Goal: Task Accomplishment & Management: Manage account settings

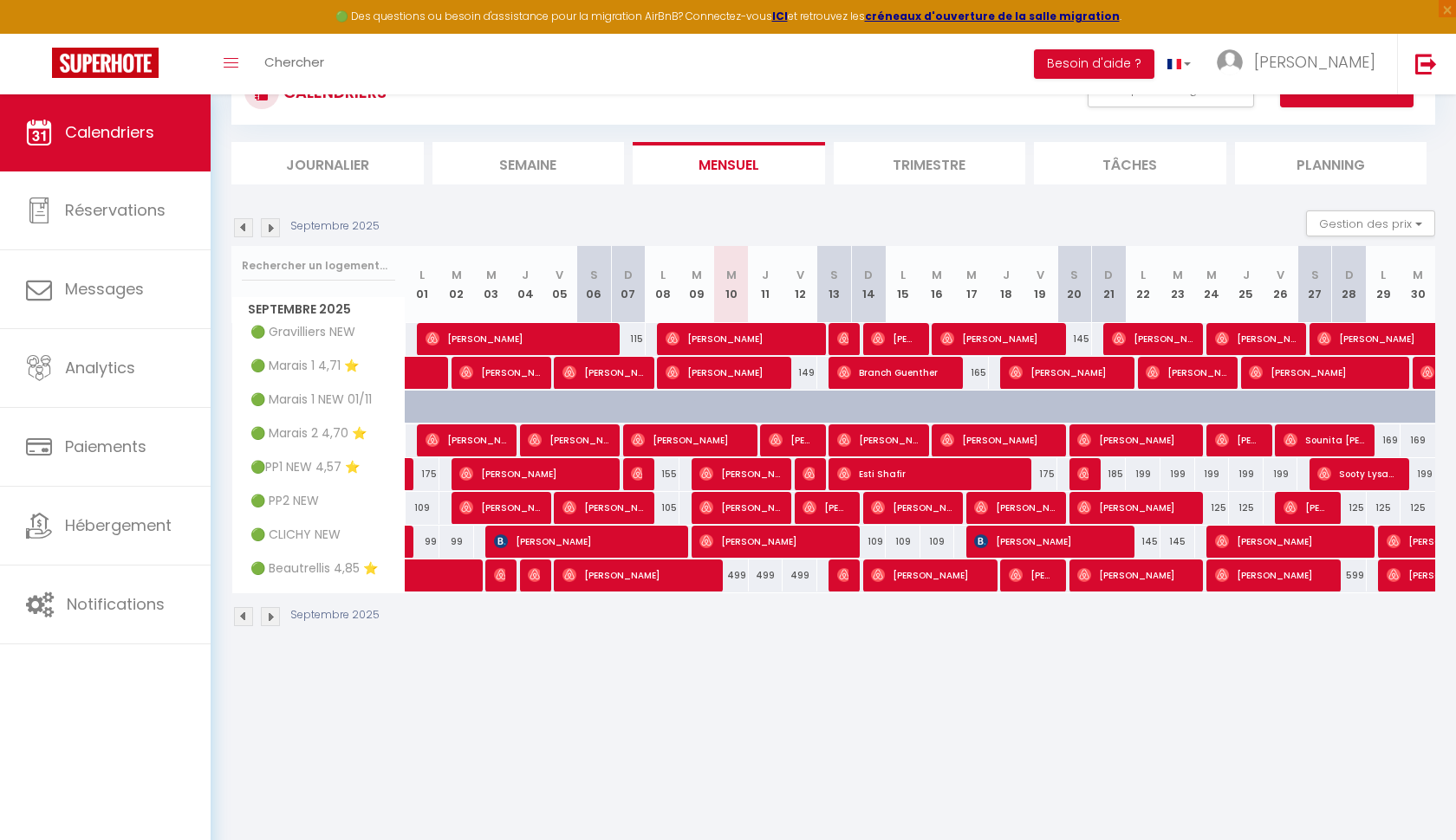
scroll to position [72, 0]
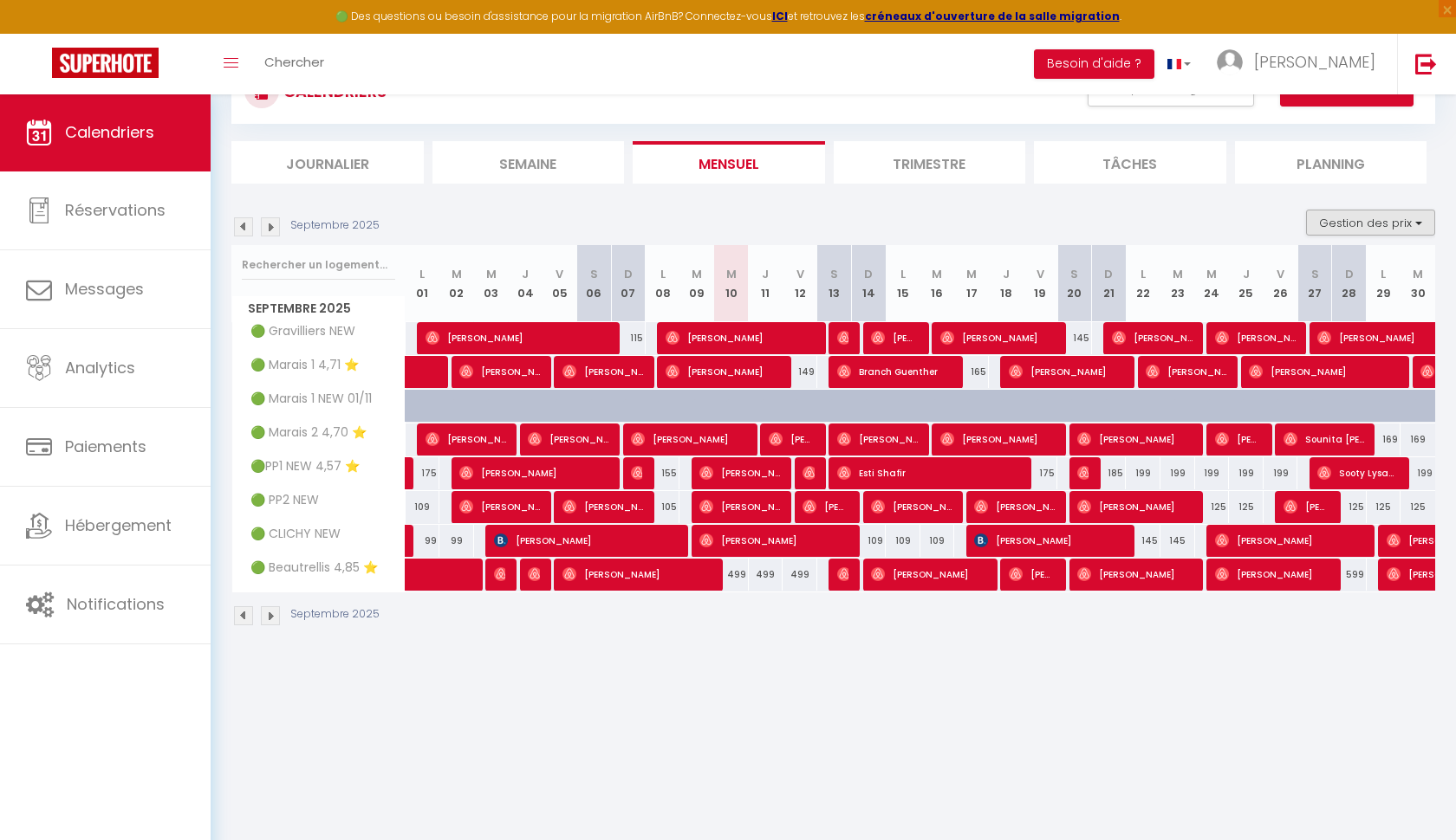
click at [1357, 219] on button "Gestion des prix" at bounding box center [1371, 223] width 129 height 26
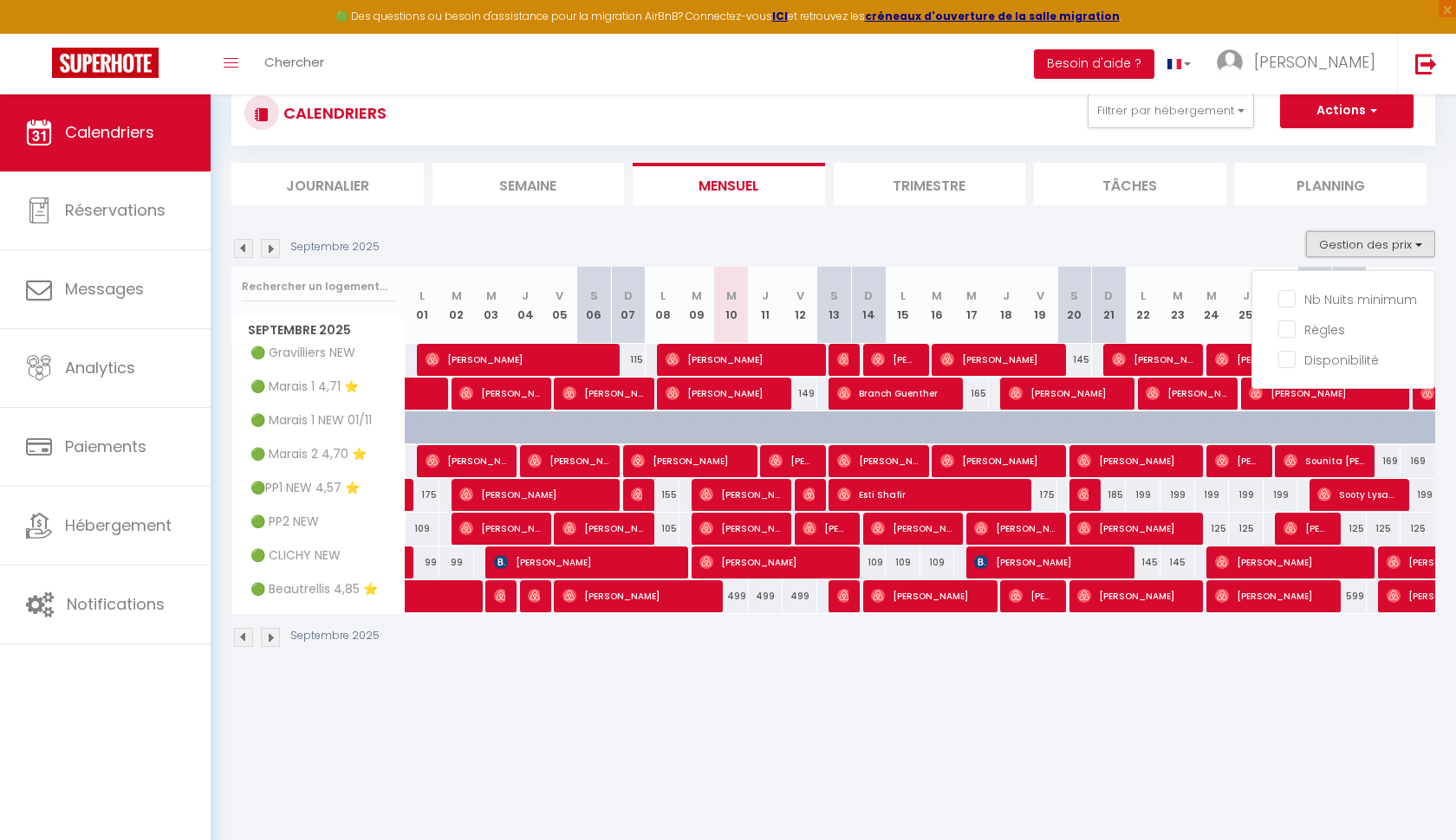
scroll to position [62, 0]
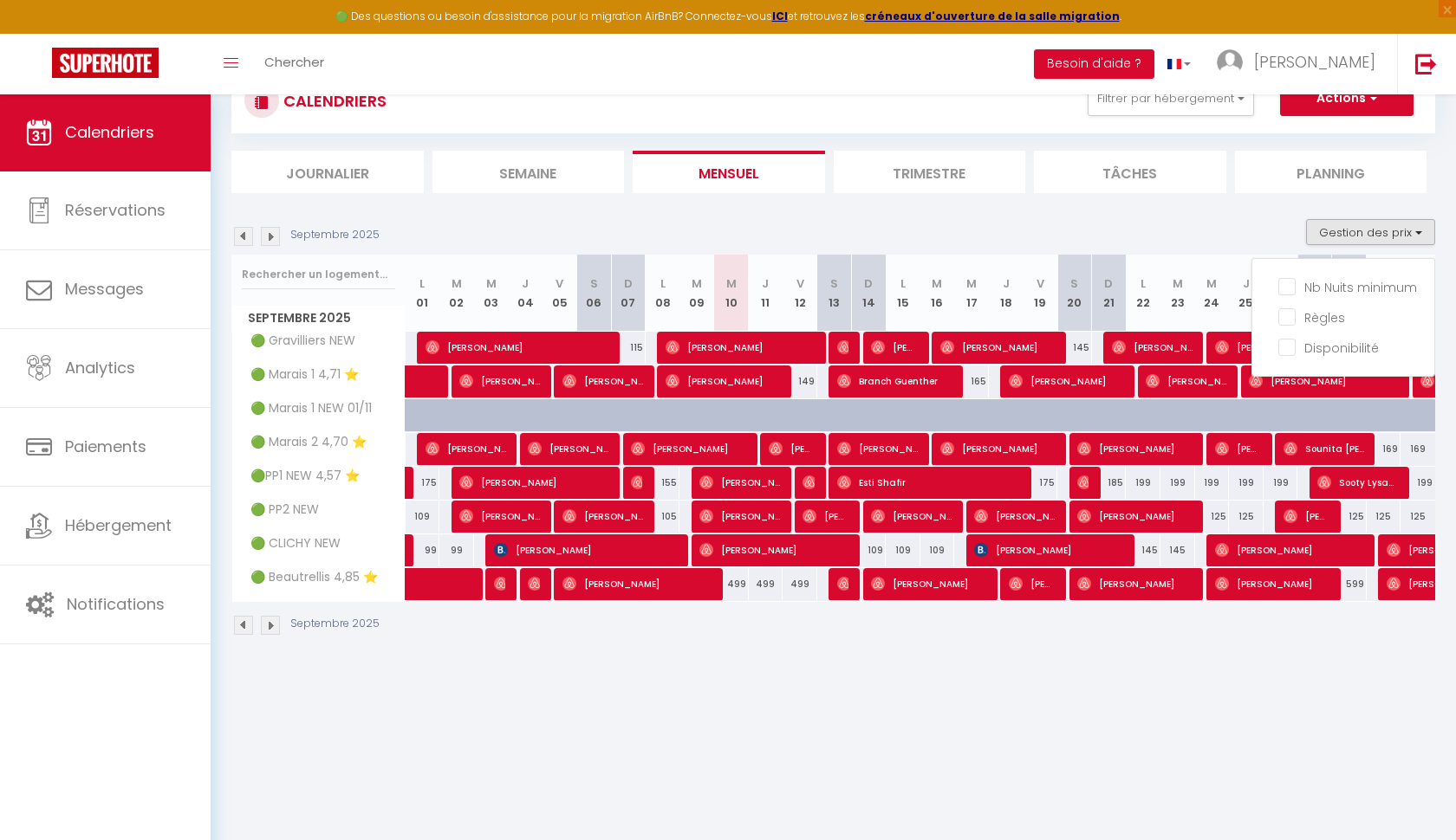
click at [627, 776] on body "🟢 Des questions ou besoin d'assistance pour la migration AirBnB? Connectez-vous…" at bounding box center [728, 451] width 1456 height 840
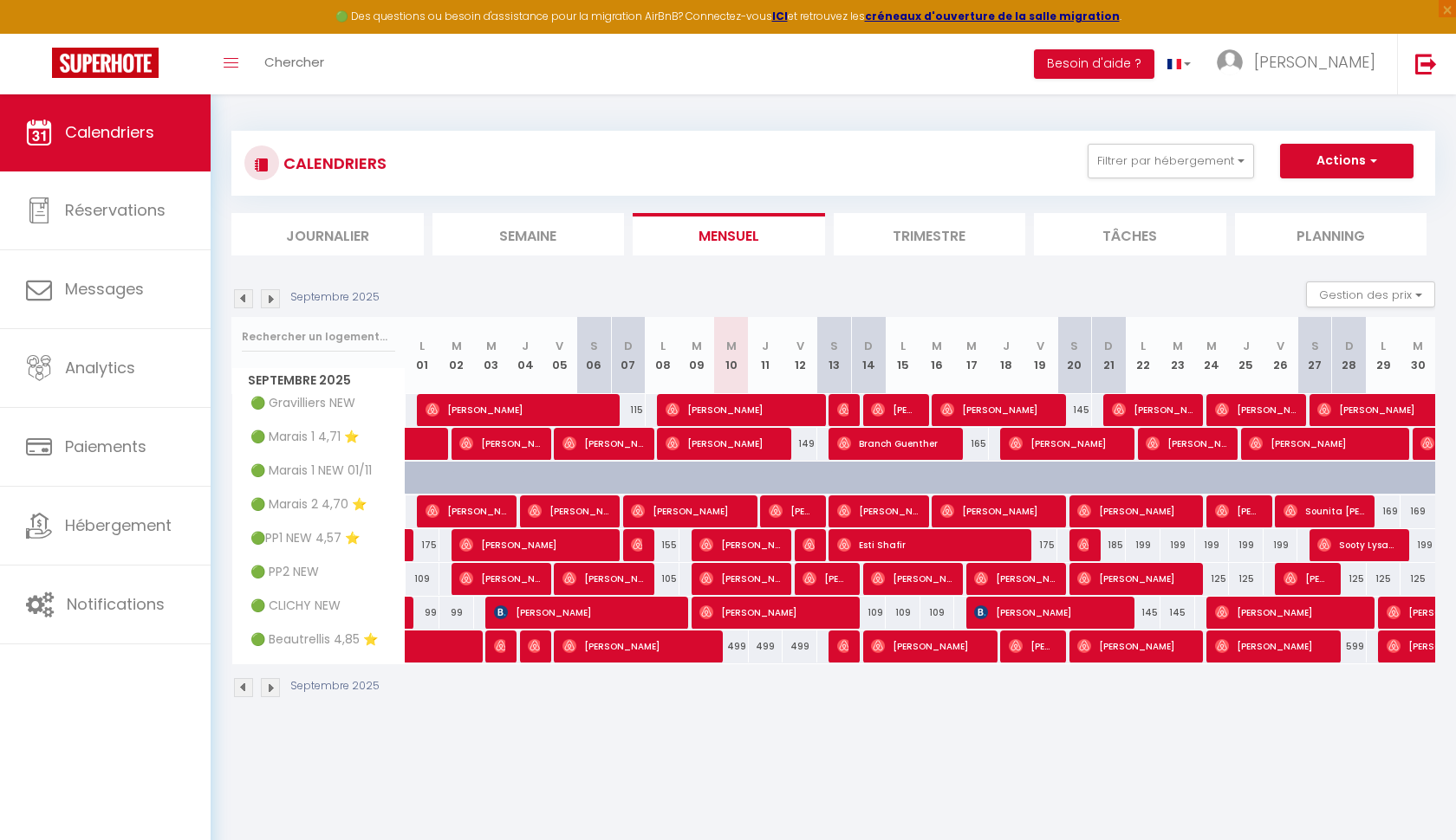
scroll to position [0, 0]
click at [1216, 164] on button "Filtrer par hébergement" at bounding box center [1171, 161] width 166 height 35
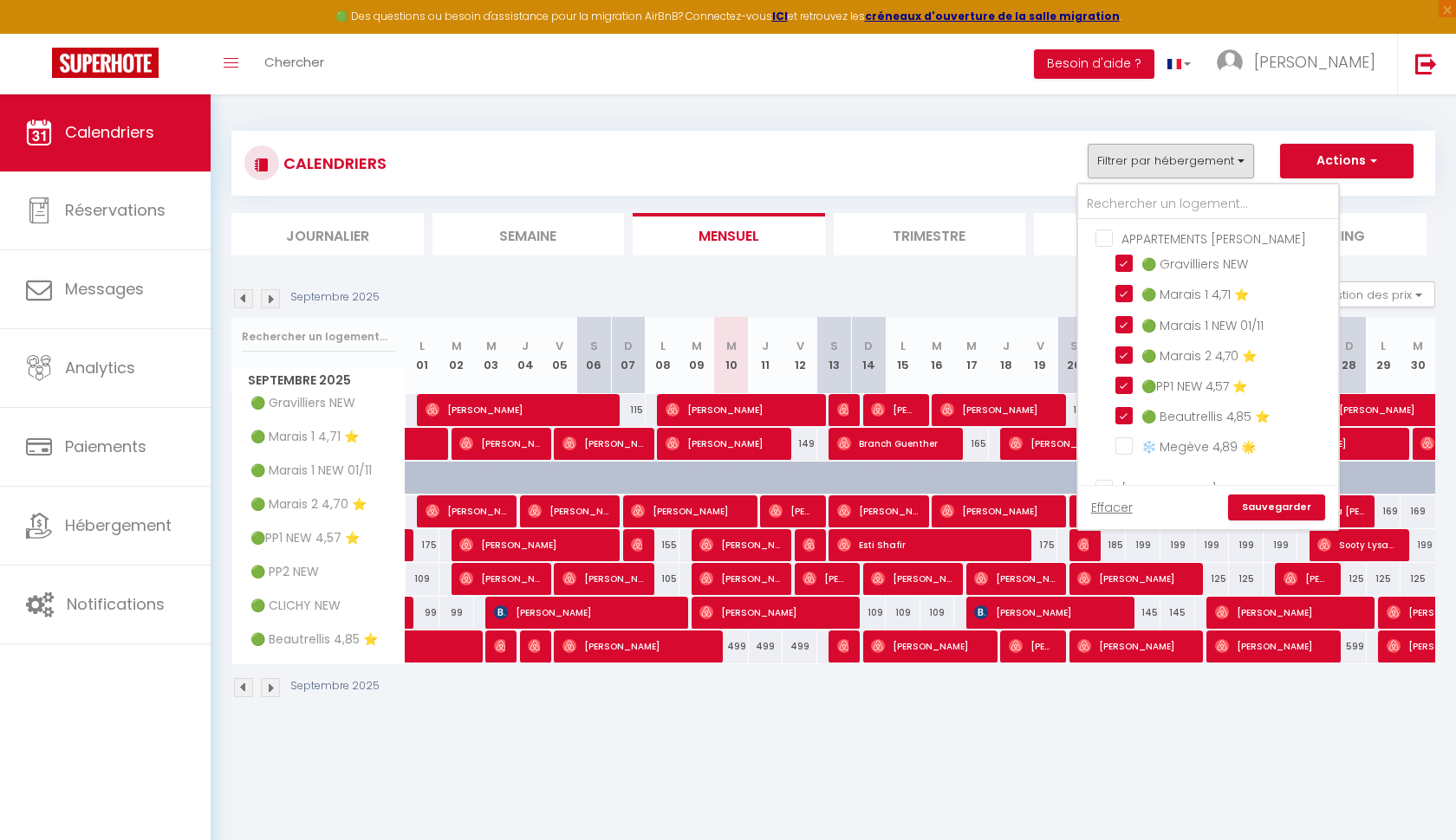
click at [1106, 243] on input "APPARTEMENTS [PERSON_NAME]" at bounding box center [1225, 237] width 260 height 17
checkbox input "true"
click at [1105, 243] on input "APPARTEMENTS [PERSON_NAME]" at bounding box center [1225, 237] width 260 height 17
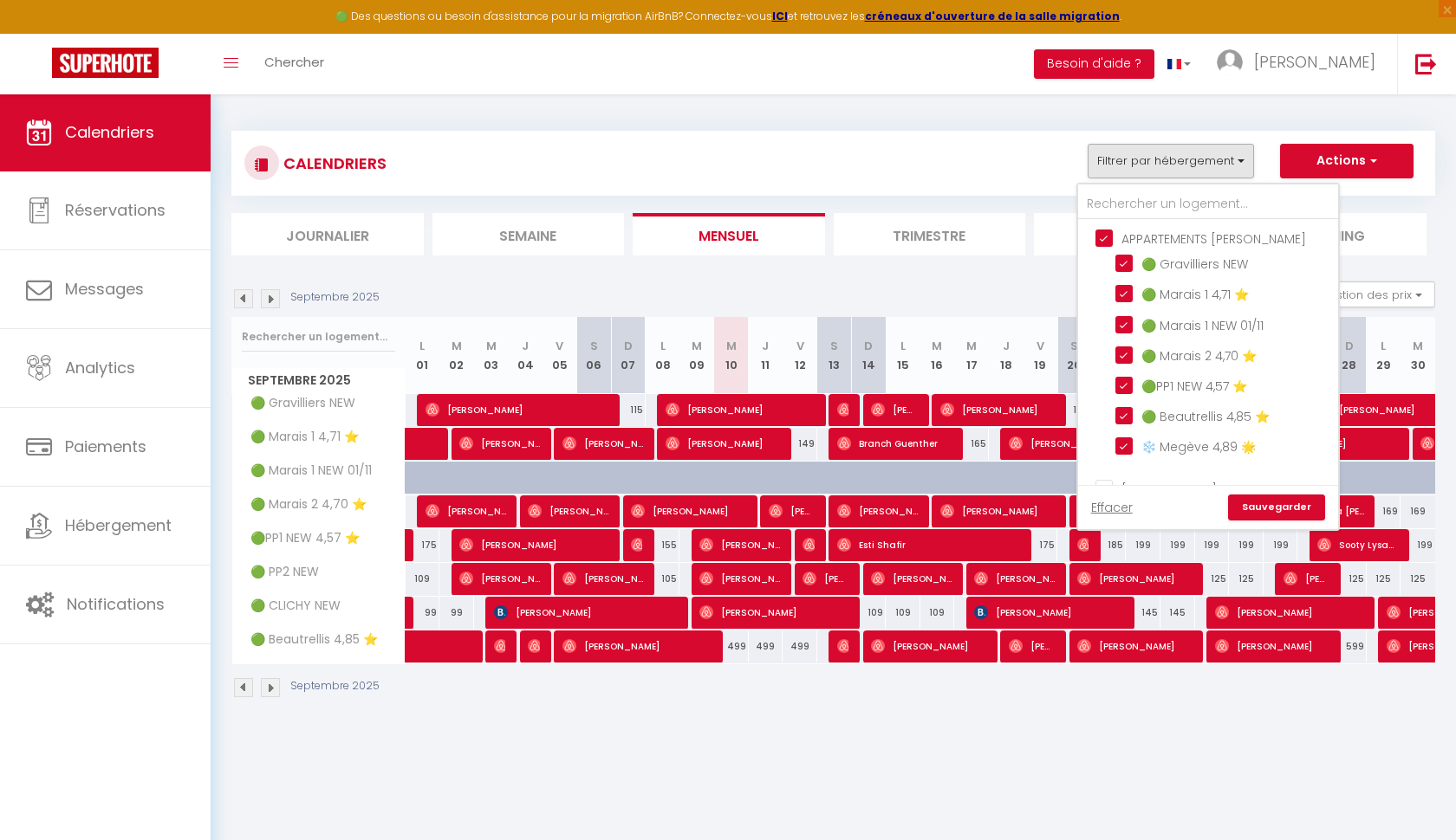
checkbox input "false"
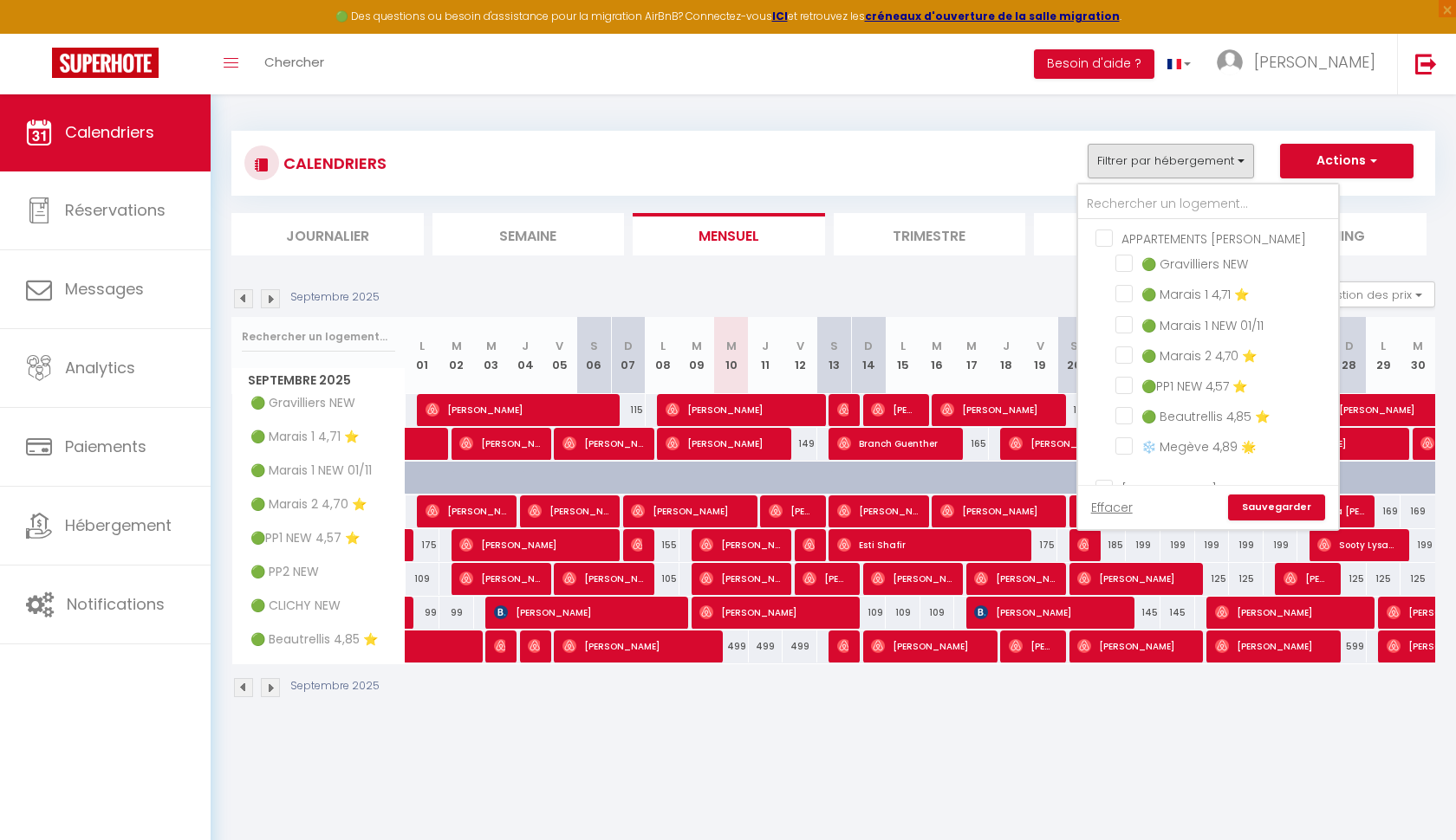
checkbox input "false"
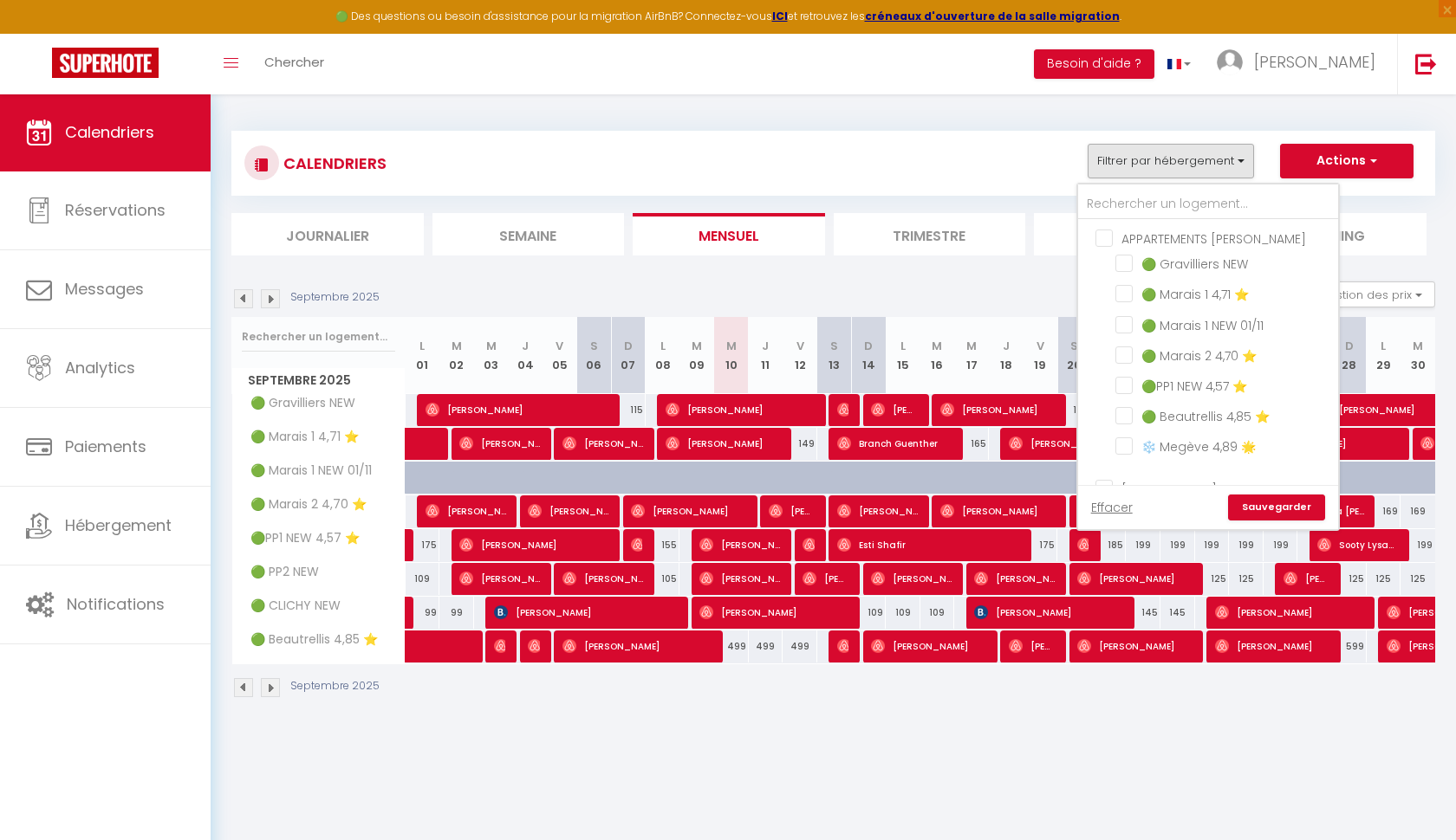
checkbox input "false"
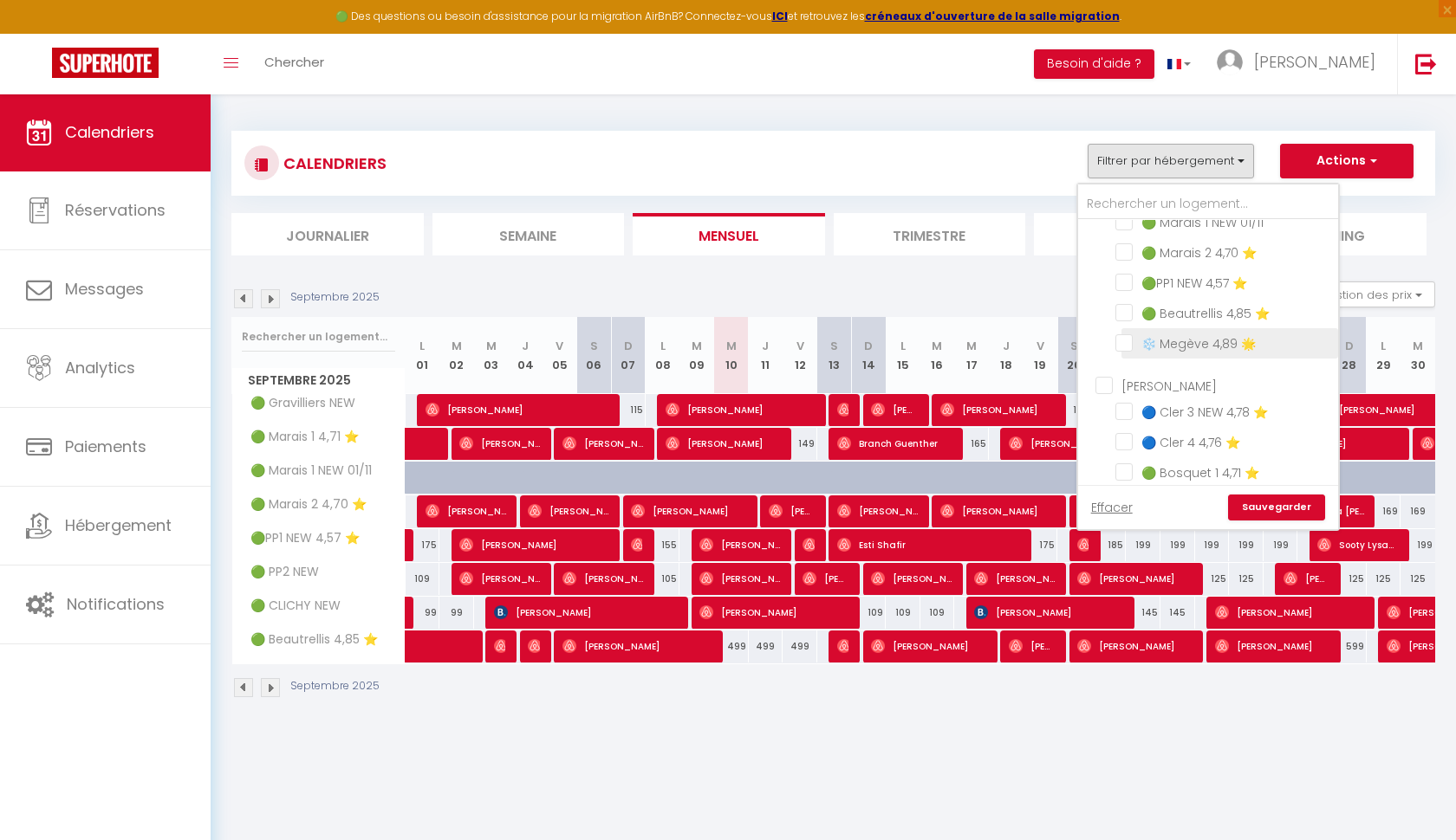
click at [1125, 346] on input "❄️ Megève 4,89 🌟" at bounding box center [1224, 342] width 217 height 17
checkbox input "true"
click at [1267, 512] on link "Sauvegarder" at bounding box center [1277, 507] width 97 height 26
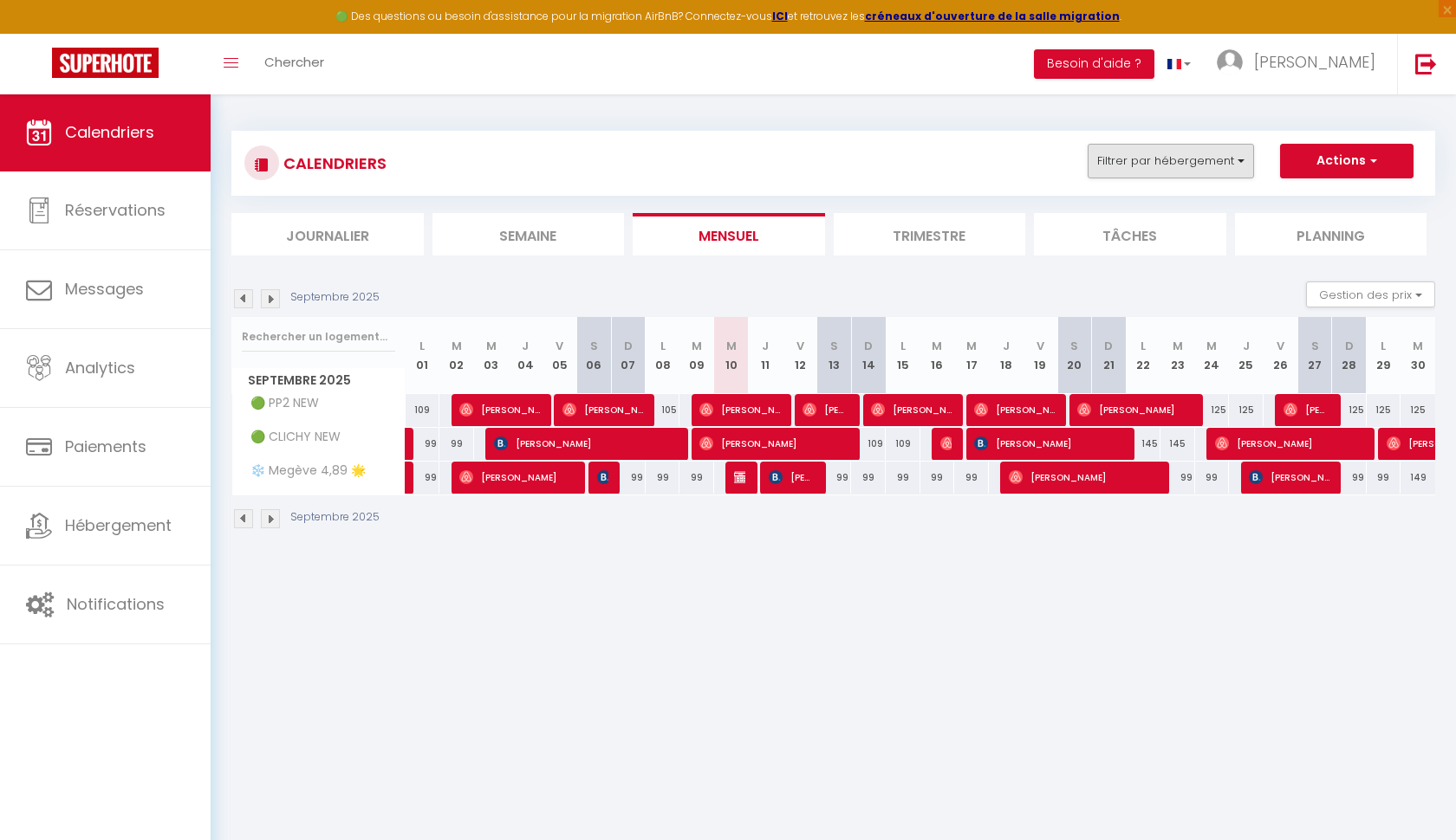
click at [1234, 161] on button "Filtrer par hébergement" at bounding box center [1171, 161] width 166 height 35
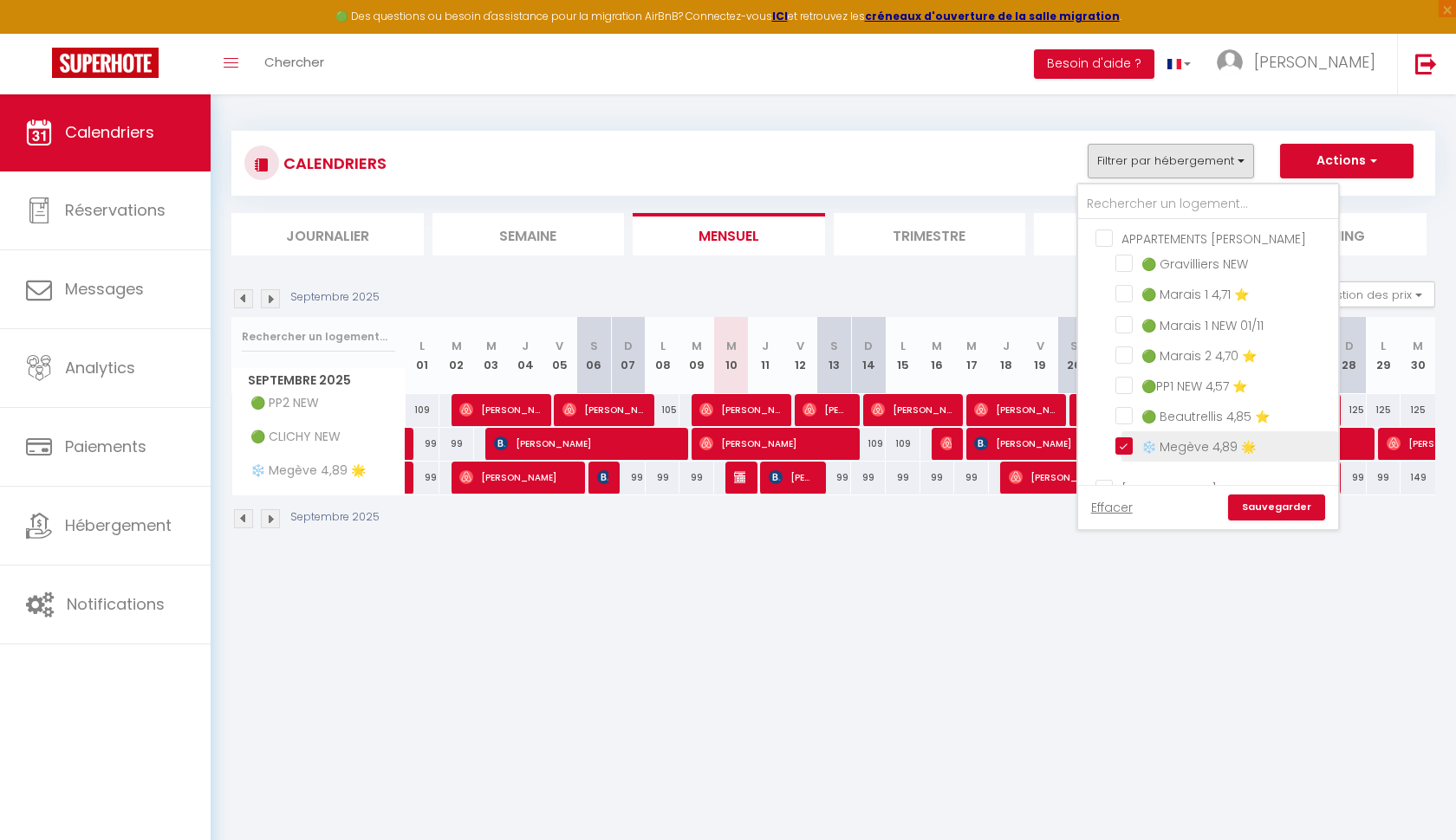
click at [1123, 445] on input "❄️ Megève 4,89 🌟" at bounding box center [1224, 445] width 217 height 17
checkbox input "false"
click at [1154, 204] on input "text" at bounding box center [1207, 204] width 260 height 31
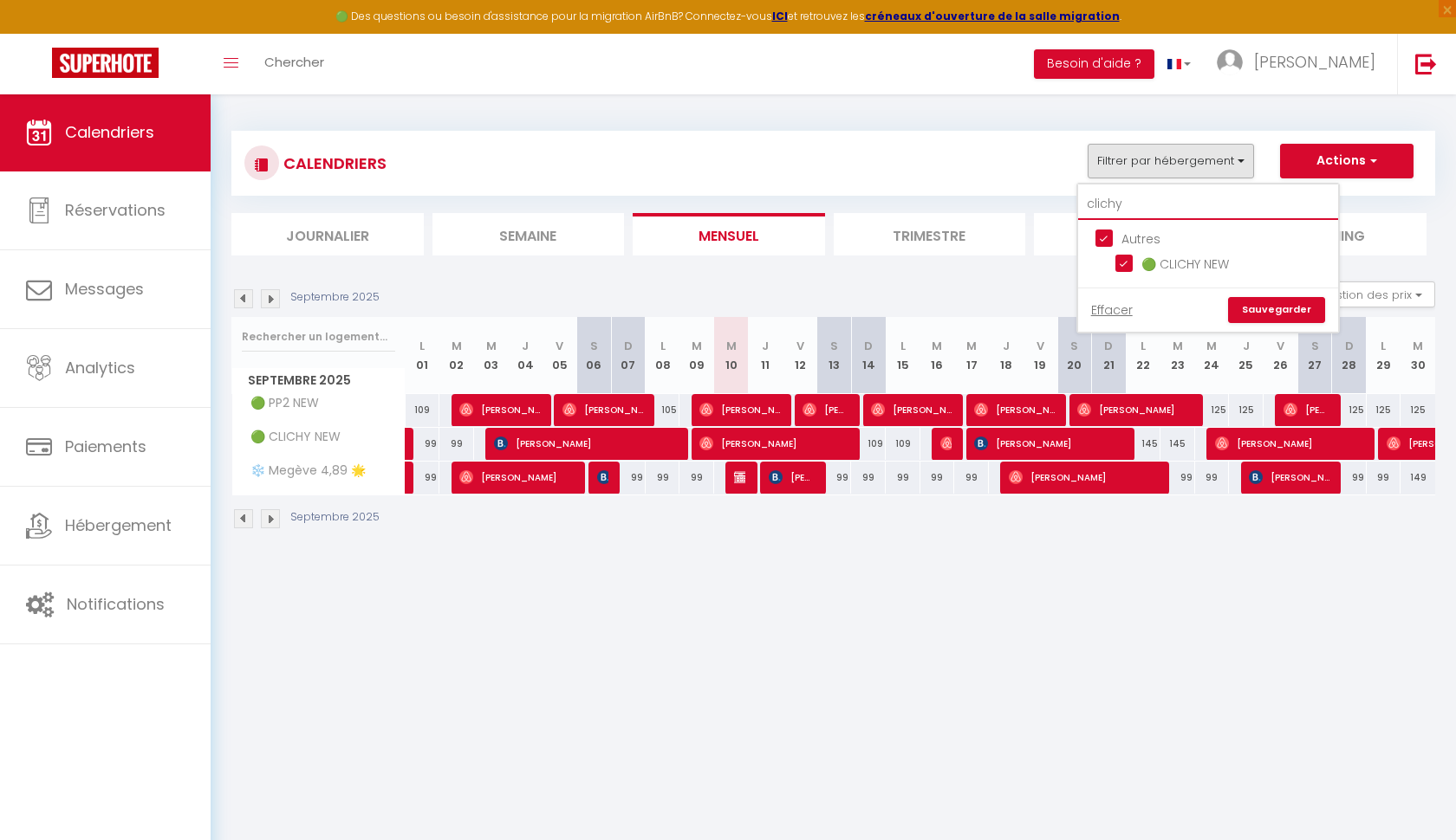
type input "clichy"
click at [1266, 301] on link "Sauvegarder" at bounding box center [1277, 310] width 97 height 26
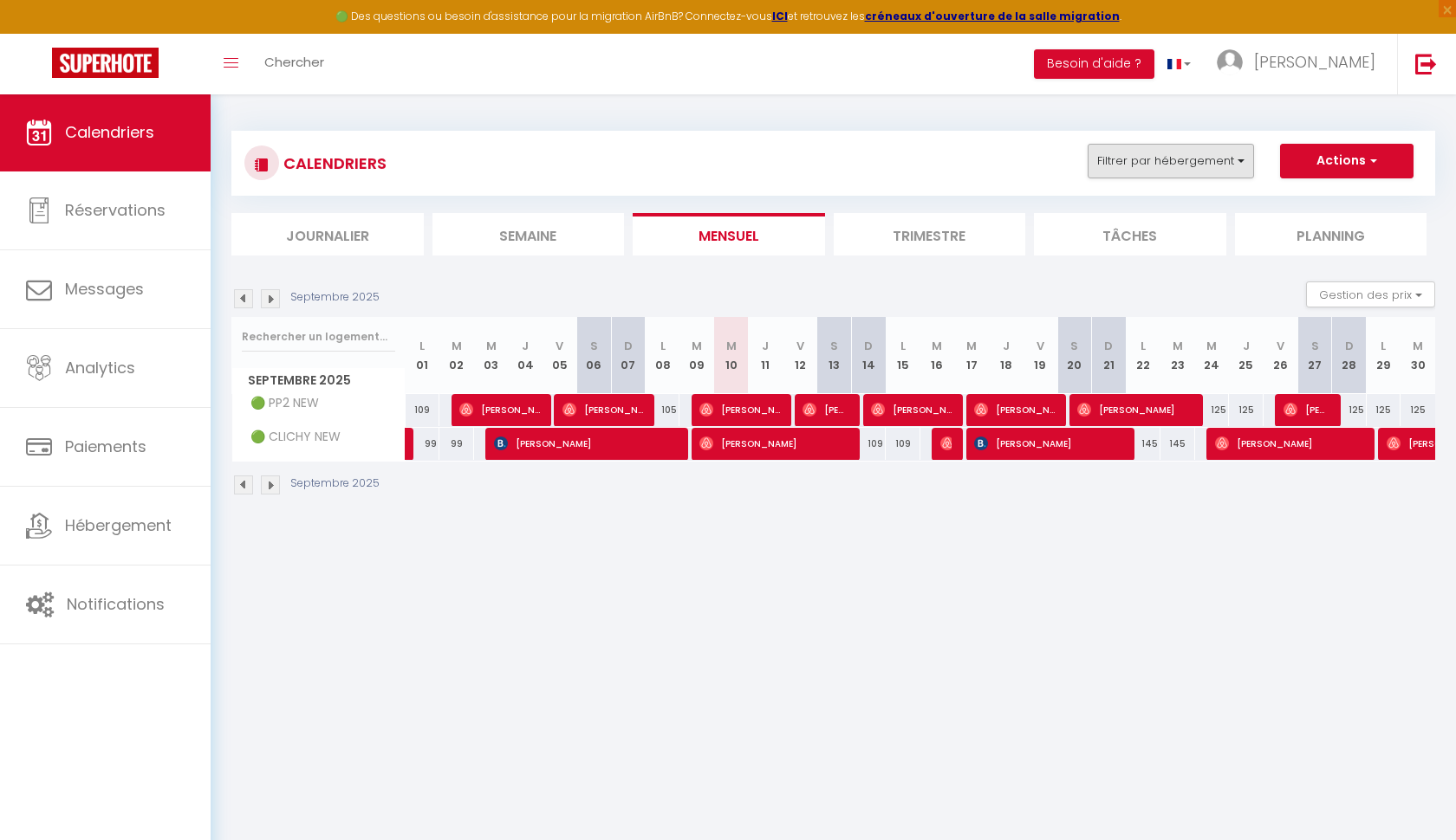
click at [1203, 152] on button "Filtrer par hébergement" at bounding box center [1171, 161] width 166 height 35
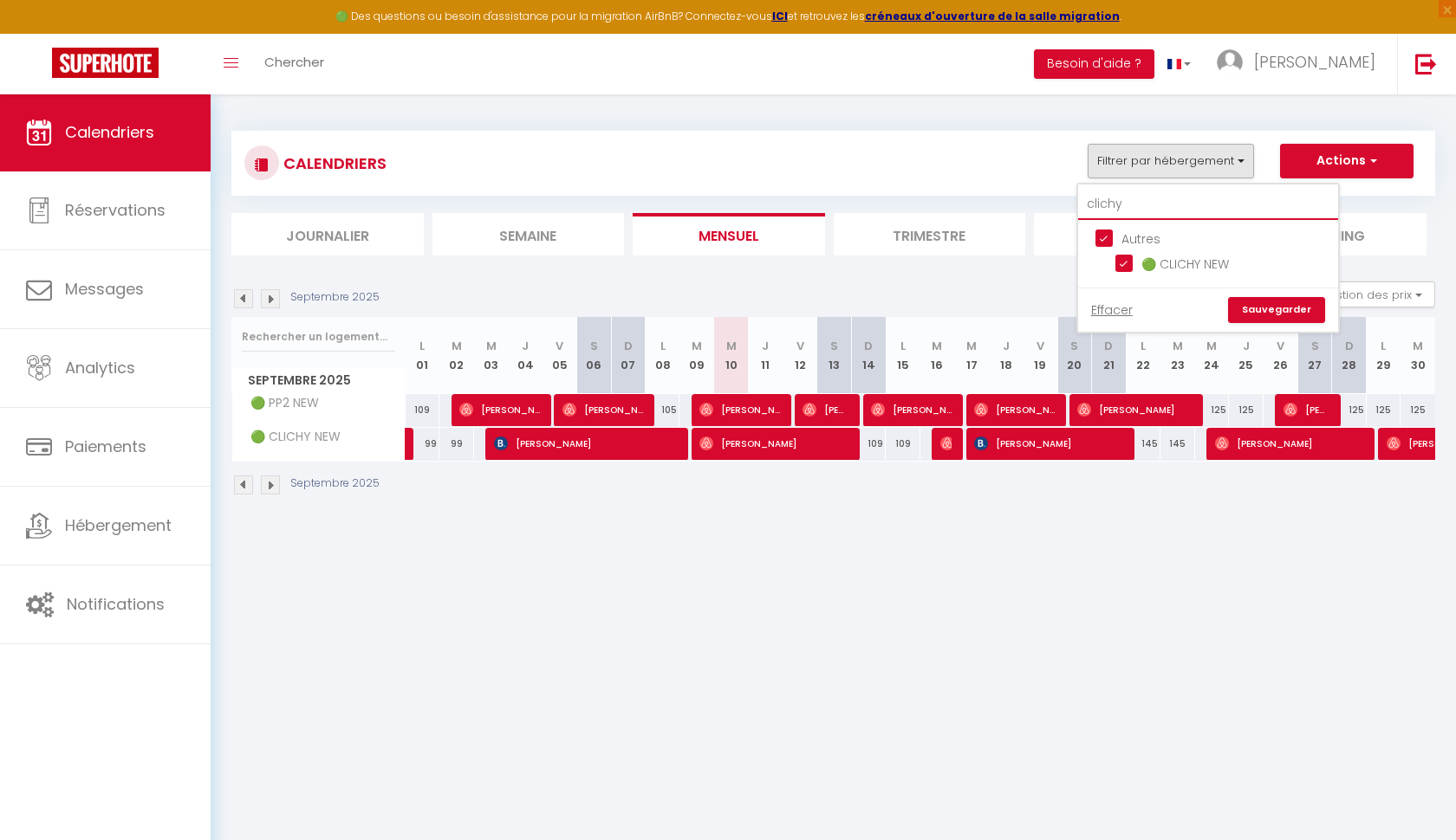
click at [1141, 202] on input "clichy" at bounding box center [1207, 204] width 260 height 31
type input "c"
type input "clic"
click at [1256, 305] on link "Sauvegarder" at bounding box center [1277, 310] width 97 height 26
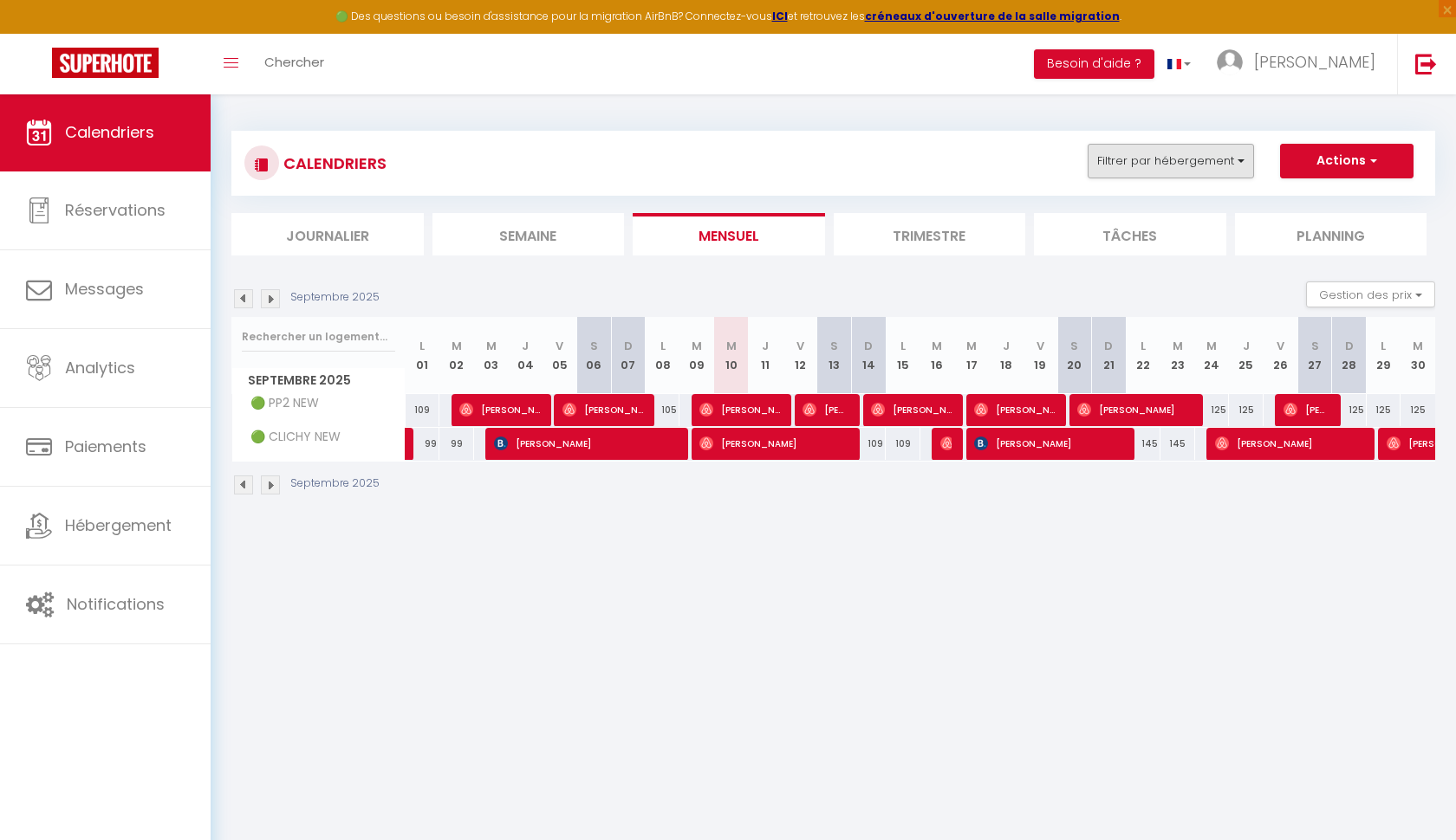
click at [1228, 164] on button "Filtrer par hébergement" at bounding box center [1171, 161] width 166 height 35
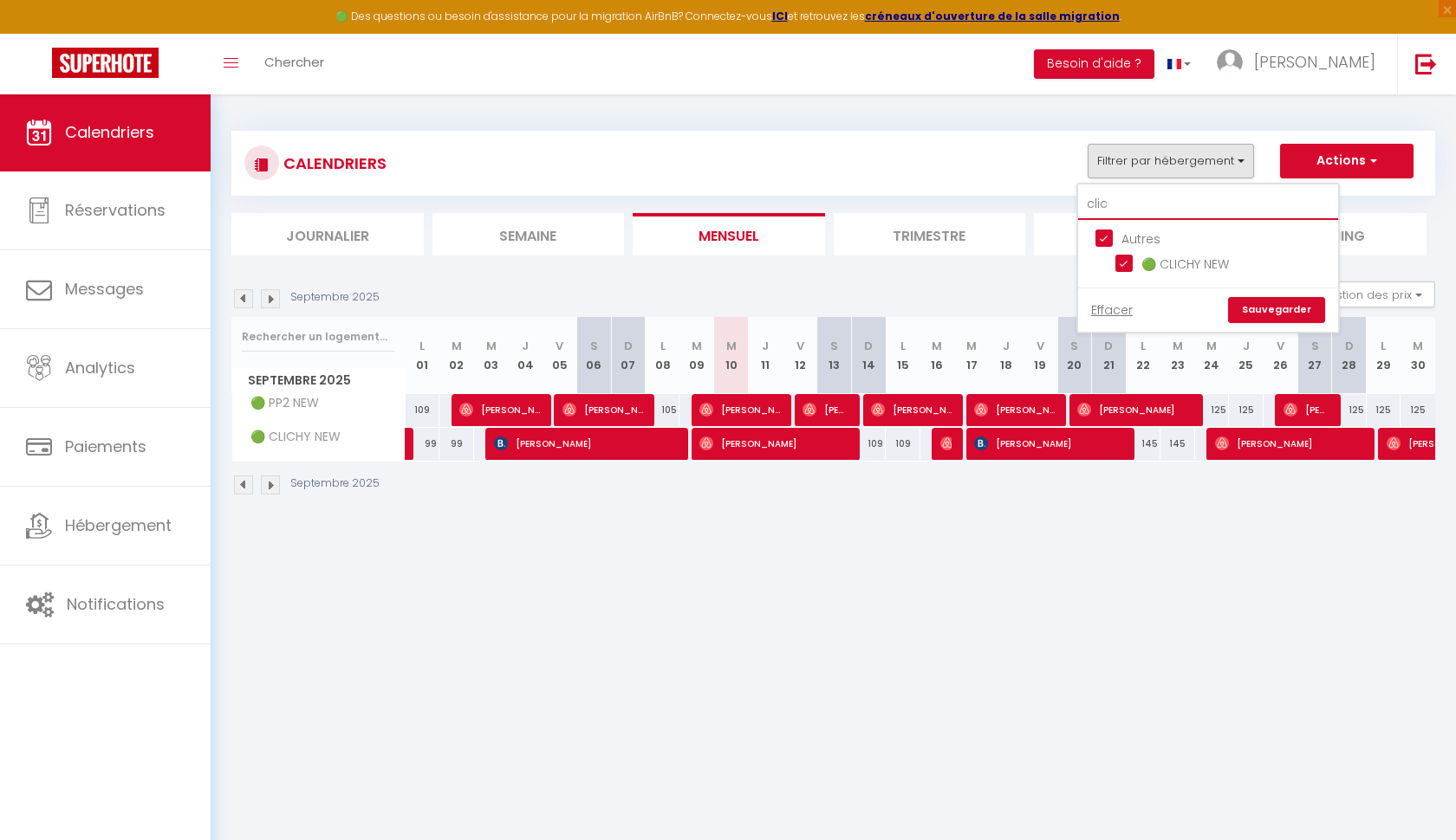
click at [1117, 205] on input "clic" at bounding box center [1207, 204] width 260 height 31
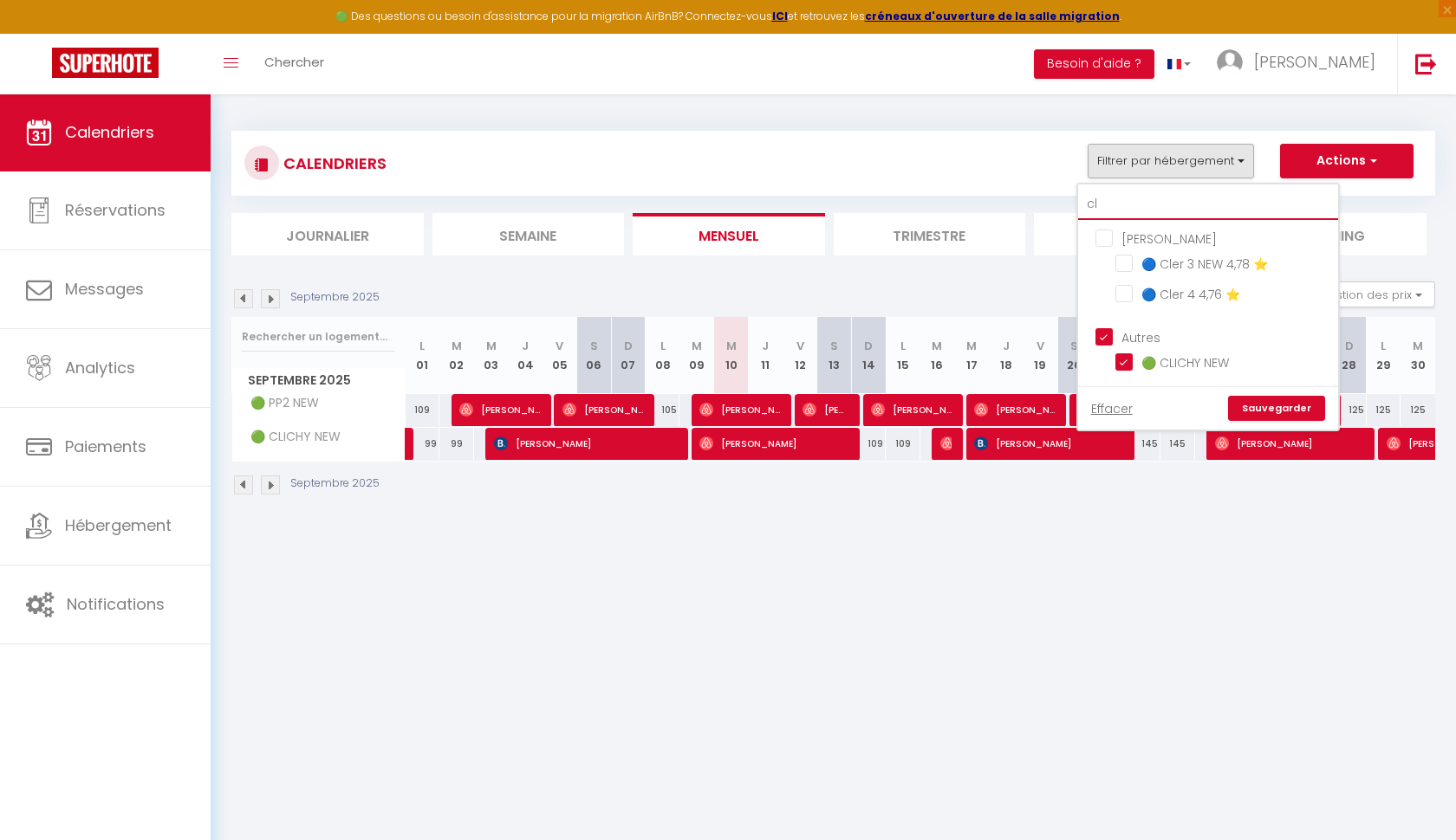
type input "c"
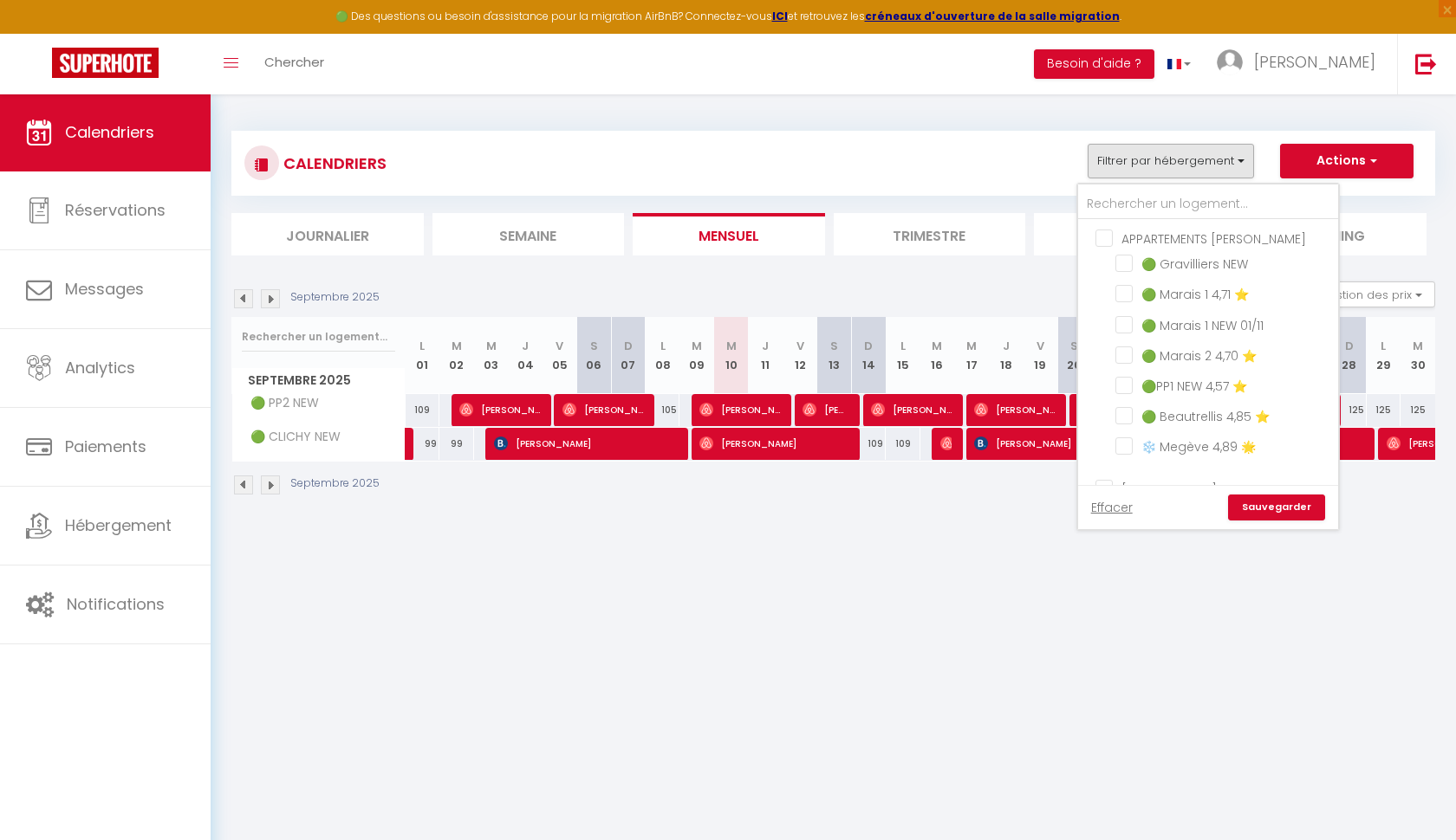
click at [913, 566] on body "🟢 Des questions ou besoin d'assistance pour la migration AirBnB? Connectez-vous…" at bounding box center [728, 514] width 1456 height 840
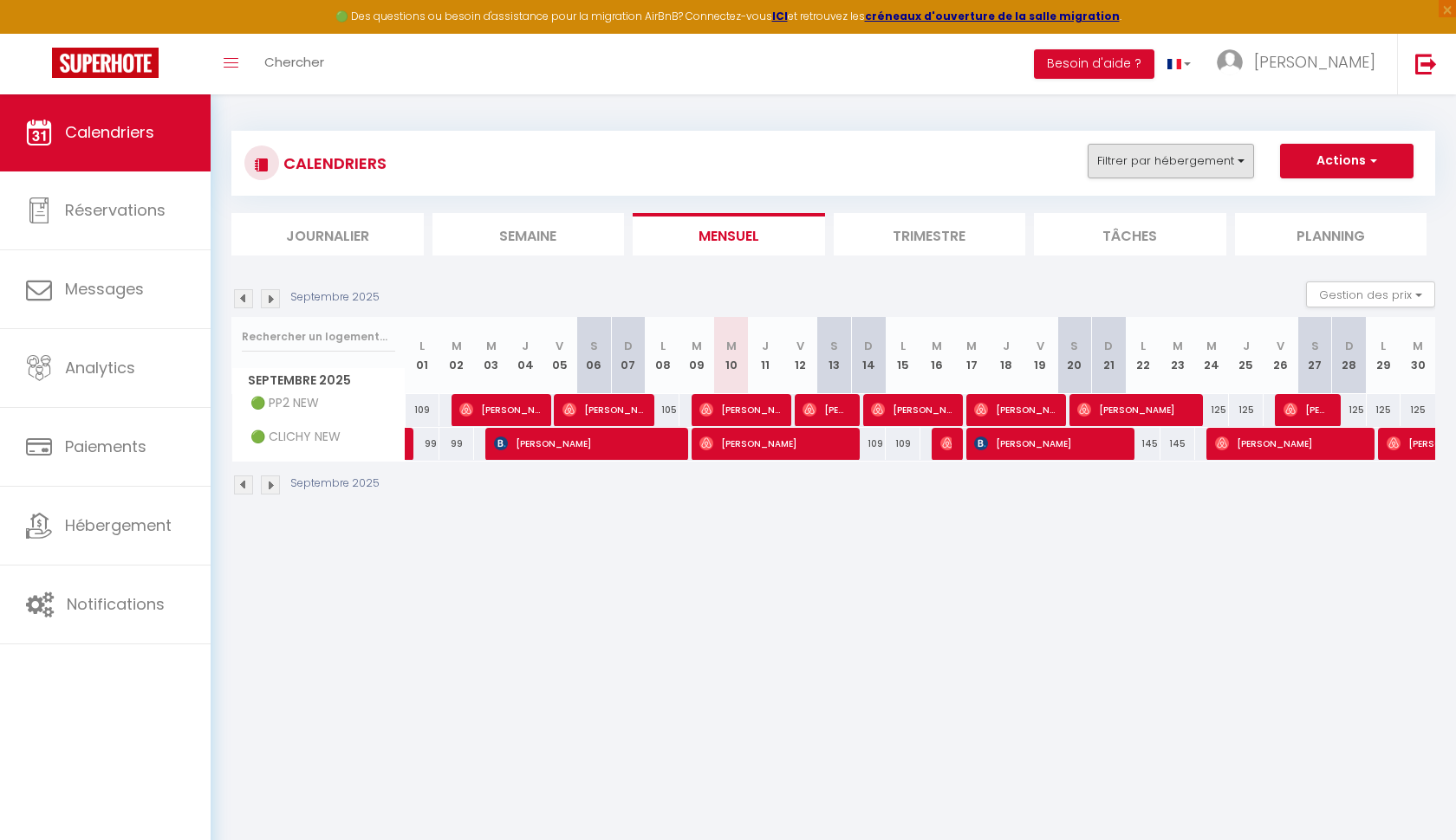
click at [1165, 162] on button "Filtrer par hébergement" at bounding box center [1171, 161] width 166 height 35
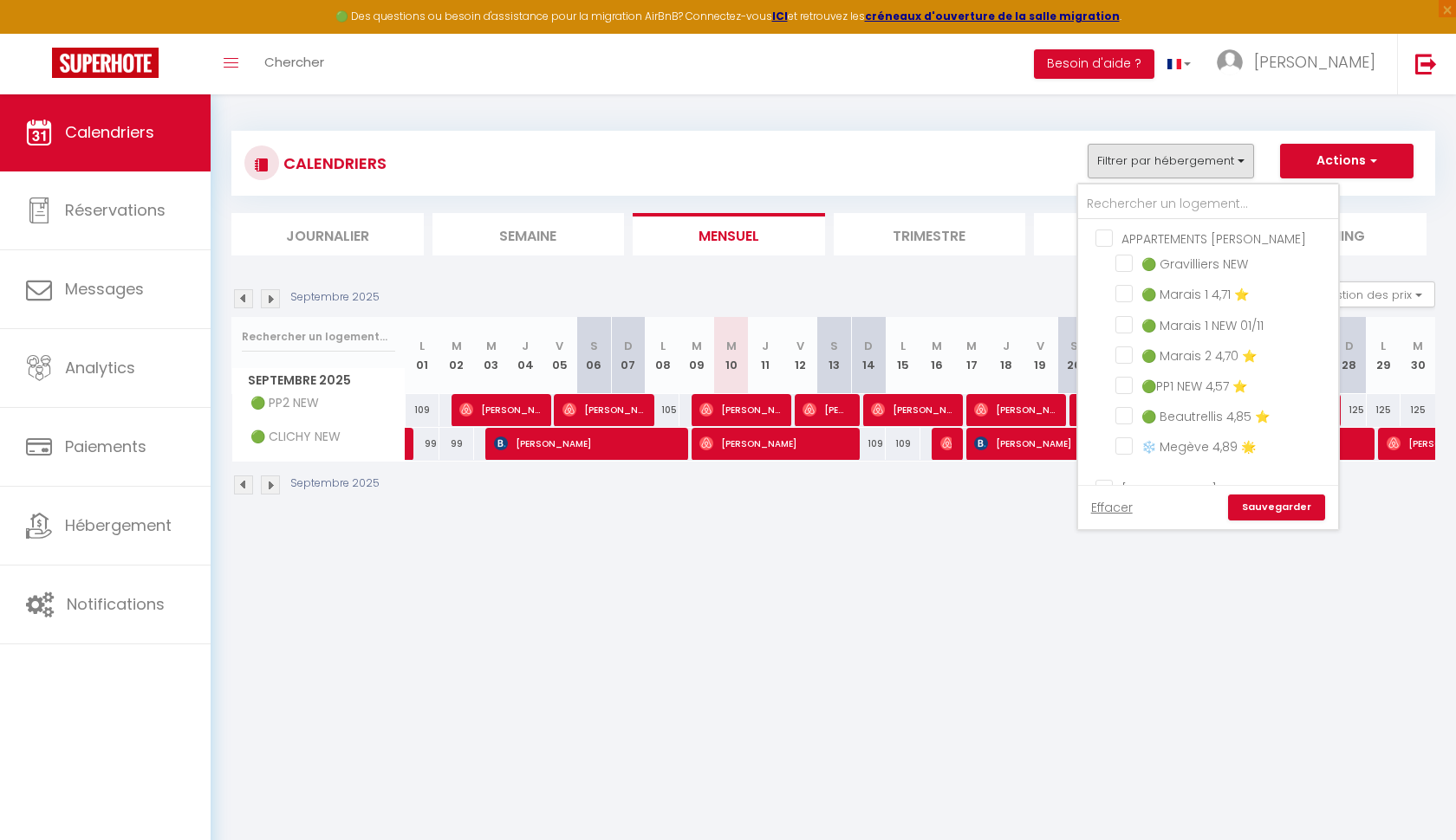
click at [867, 549] on body "🟢 Des questions ou besoin d'assistance pour la migration AirBnB? Connectez-vous…" at bounding box center [728, 514] width 1456 height 840
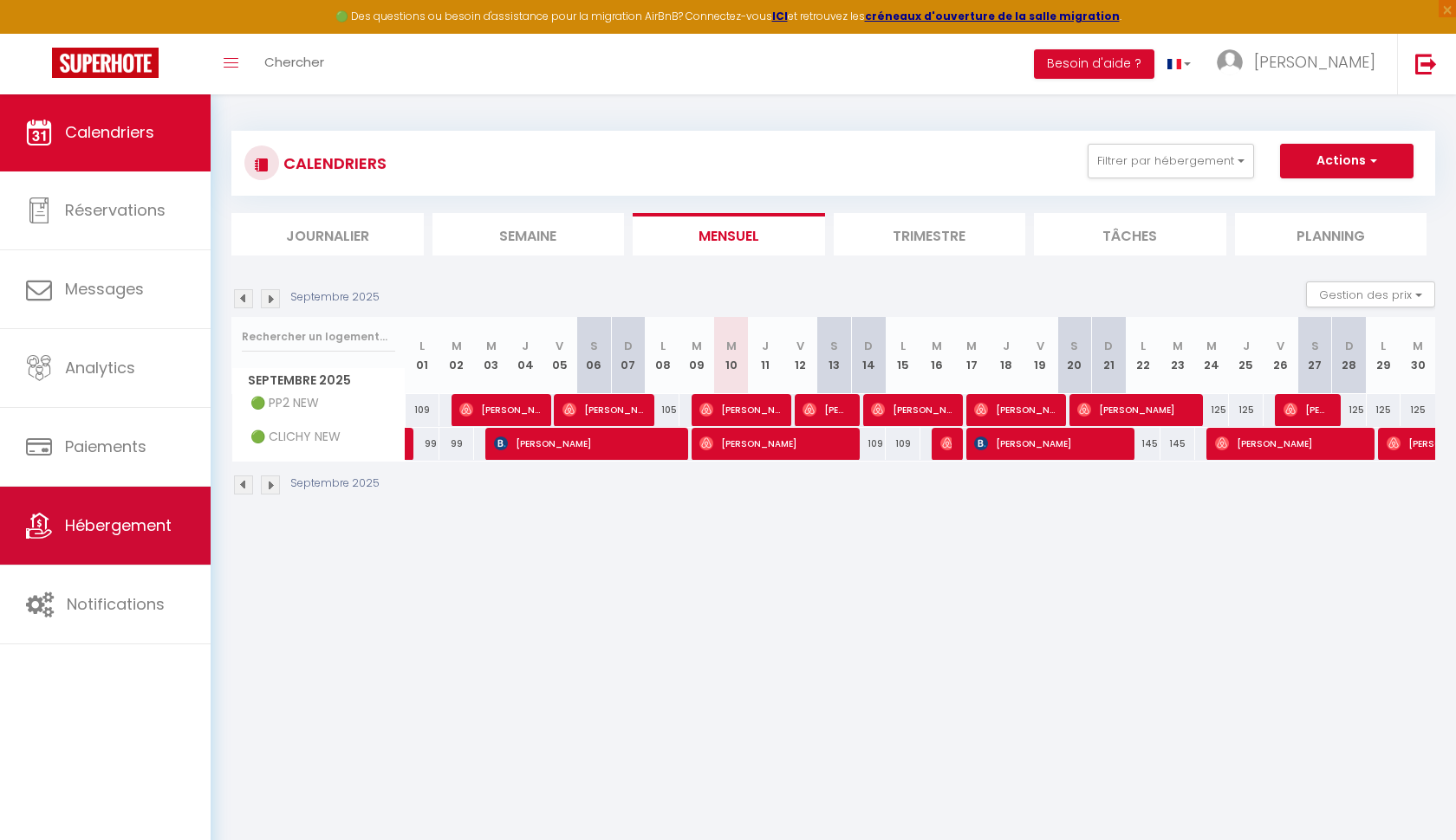
click at [98, 540] on link "Hébergement" at bounding box center [106, 525] width 211 height 78
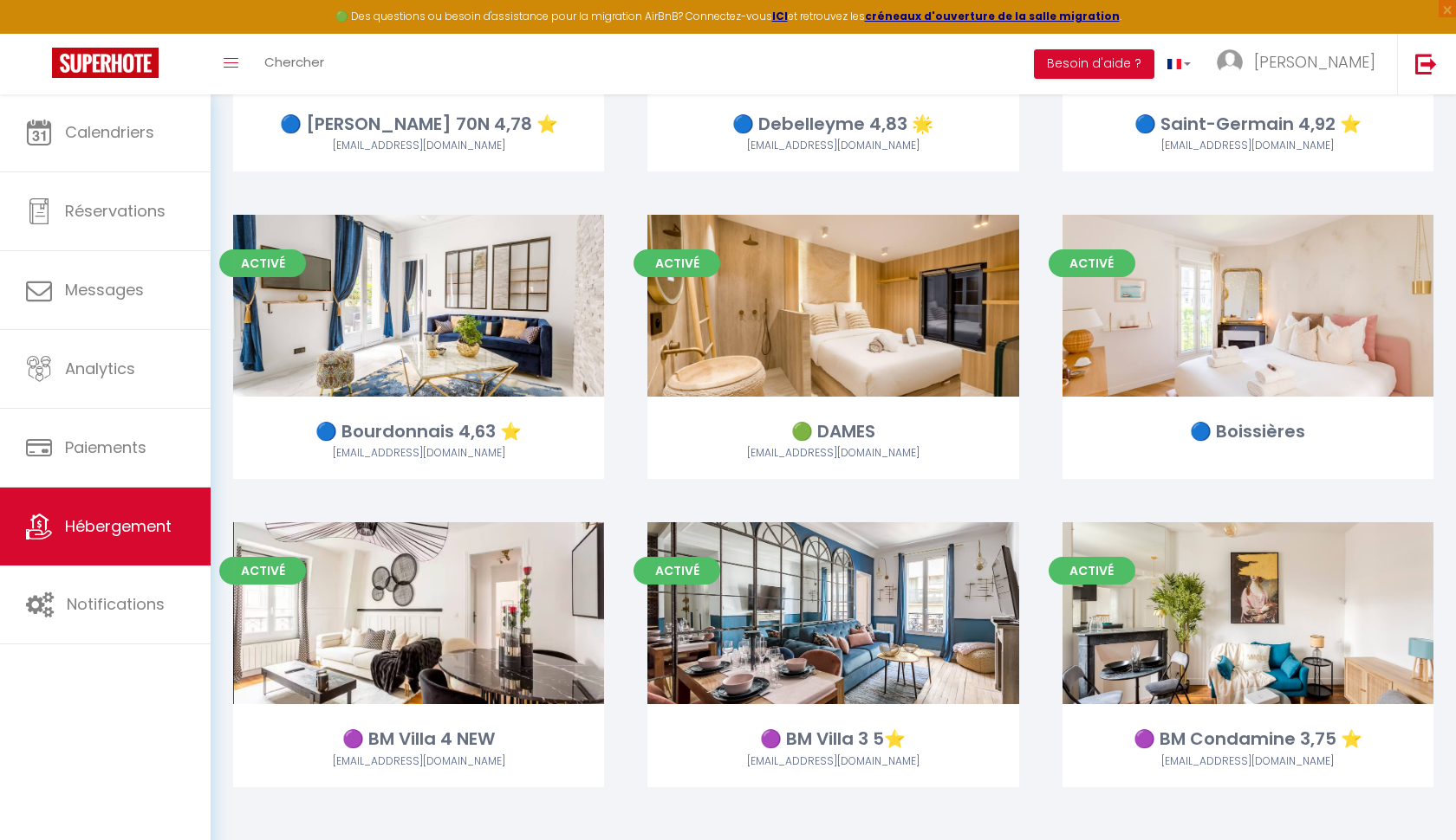
scroll to position [2469, 0]
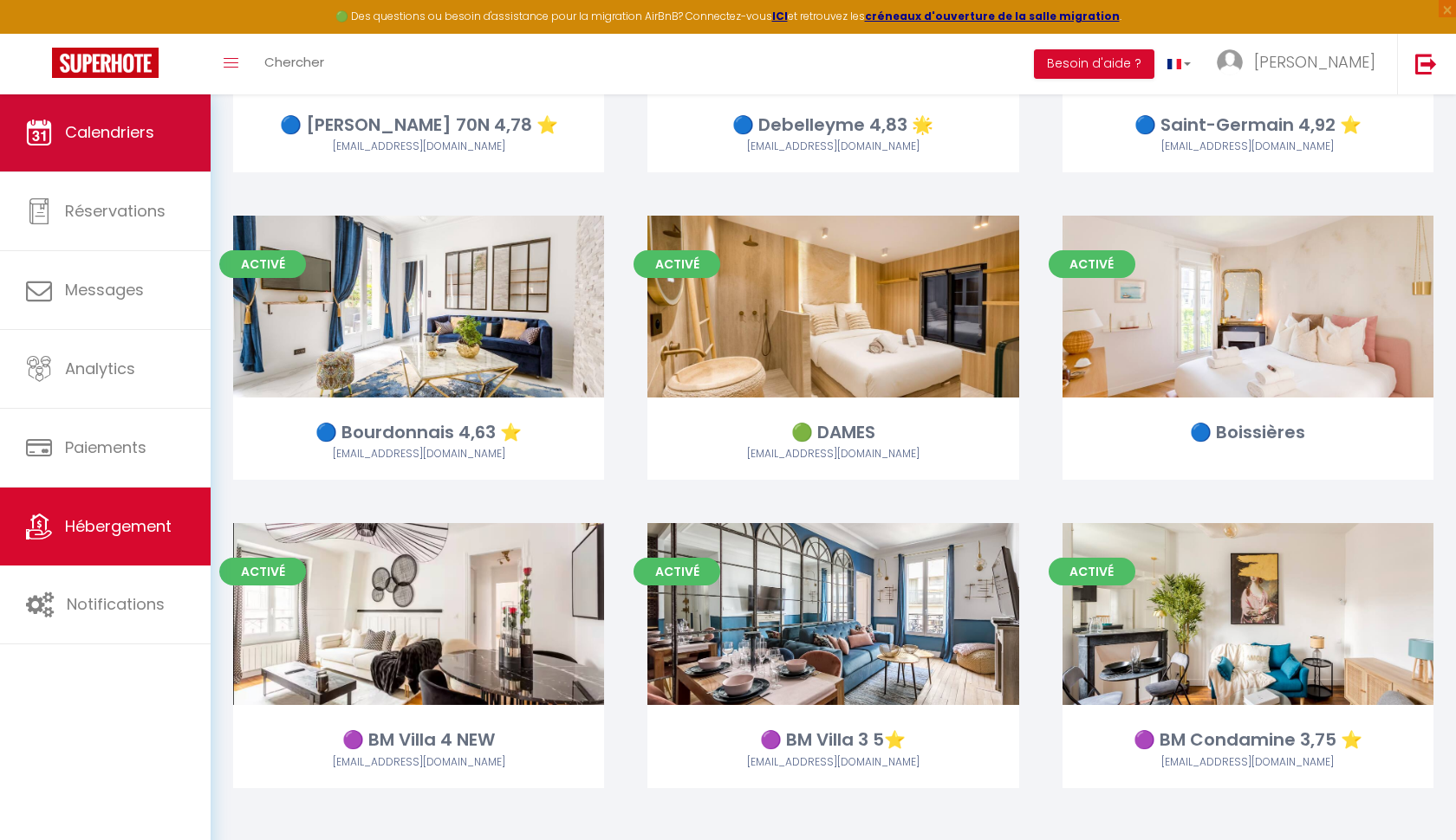
click at [158, 137] on link "Calendriers" at bounding box center [106, 132] width 211 height 78
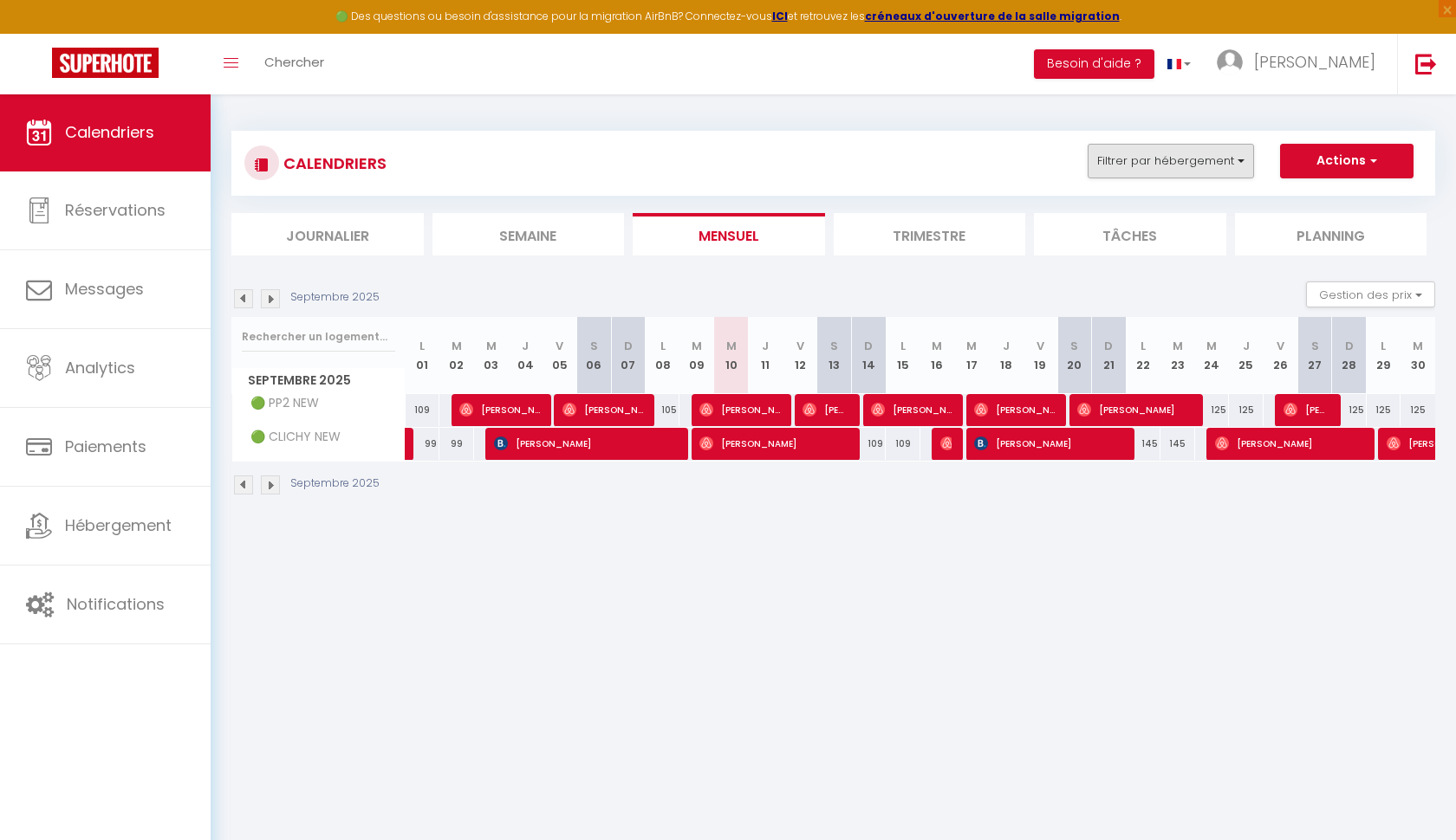
click at [1151, 151] on button "Filtrer par hébergement" at bounding box center [1171, 161] width 166 height 35
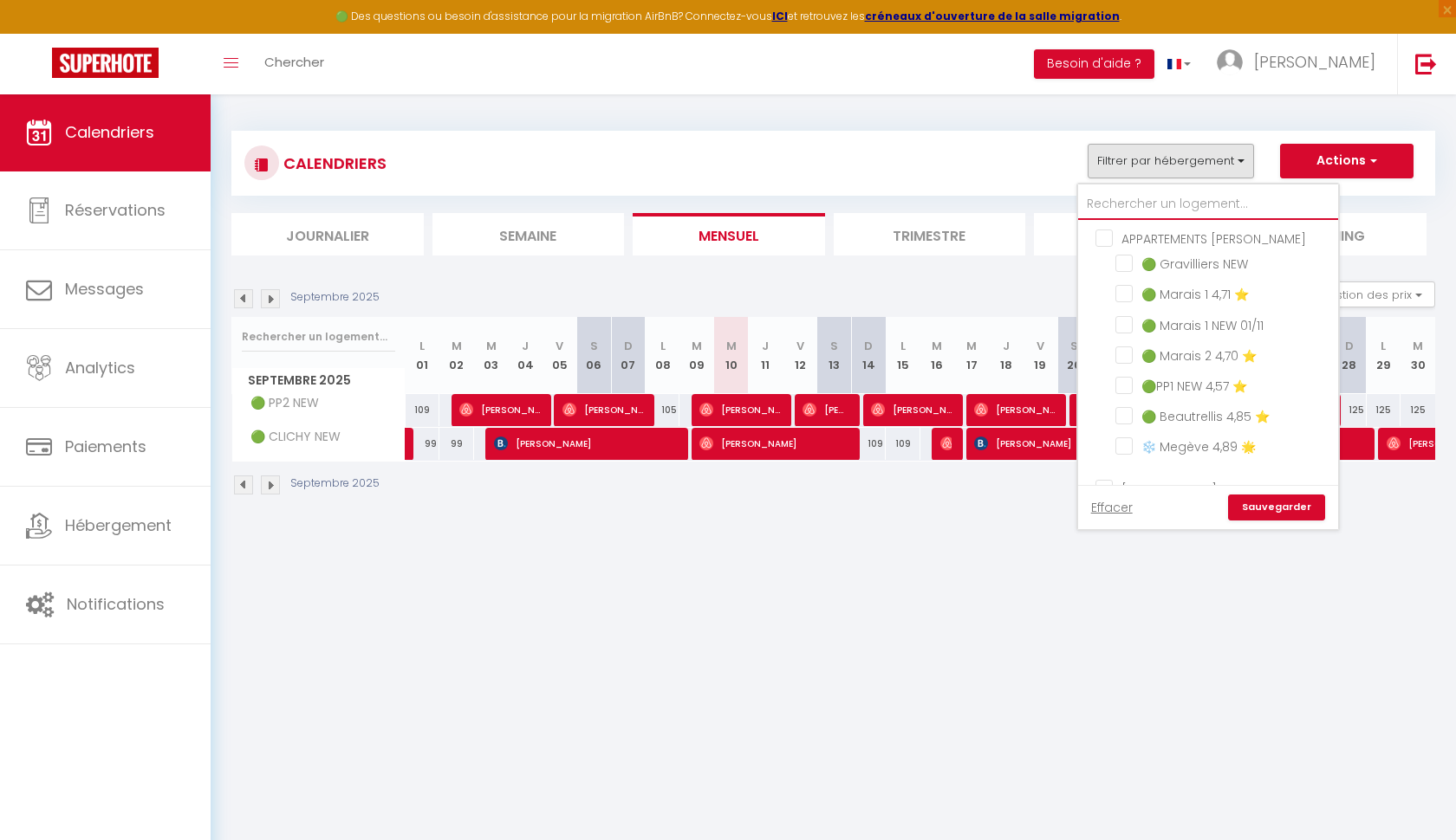
click at [1121, 204] on input "text" at bounding box center [1207, 204] width 260 height 31
type input "v"
checkbox input "false"
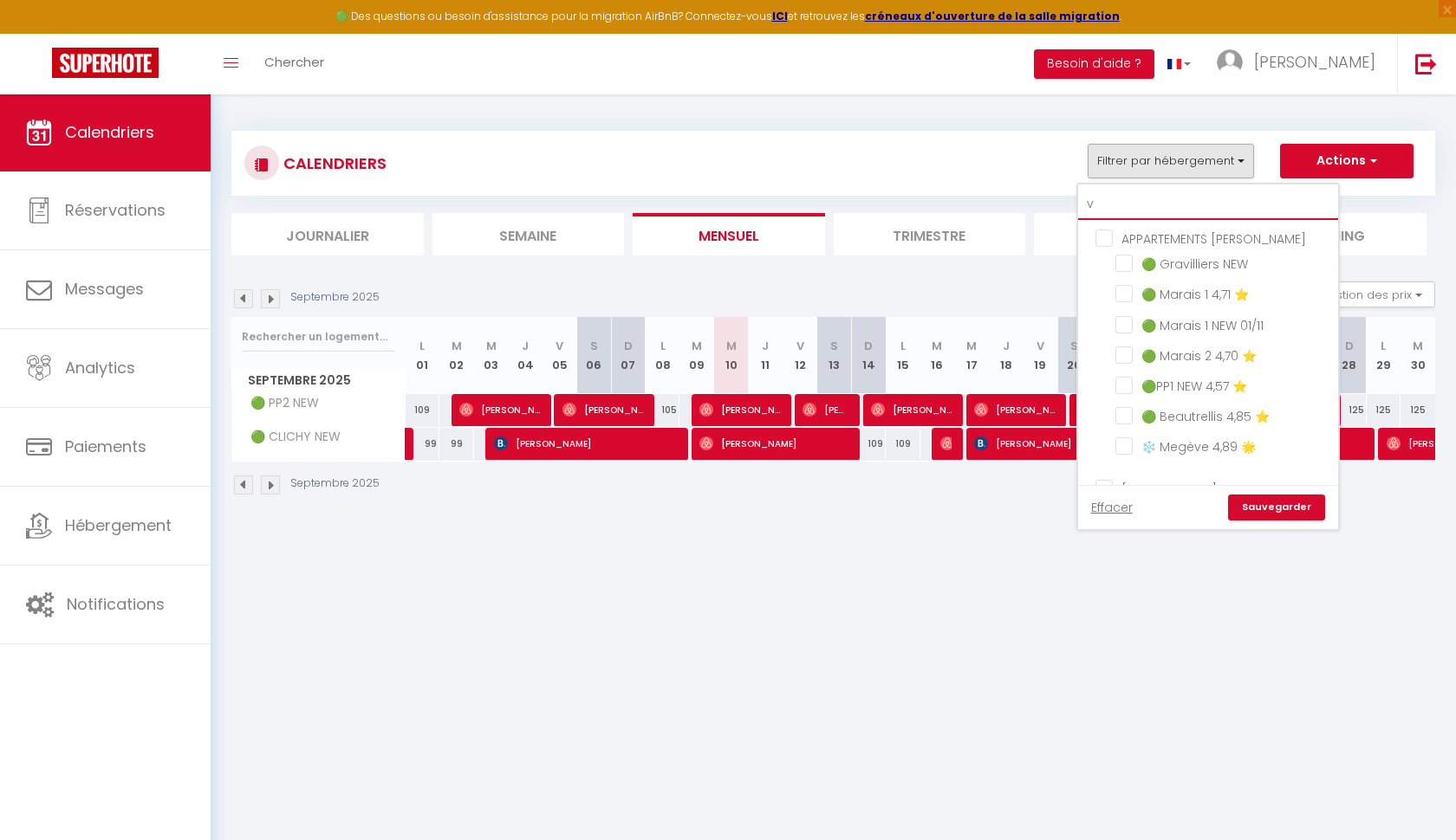
checkbox input "false"
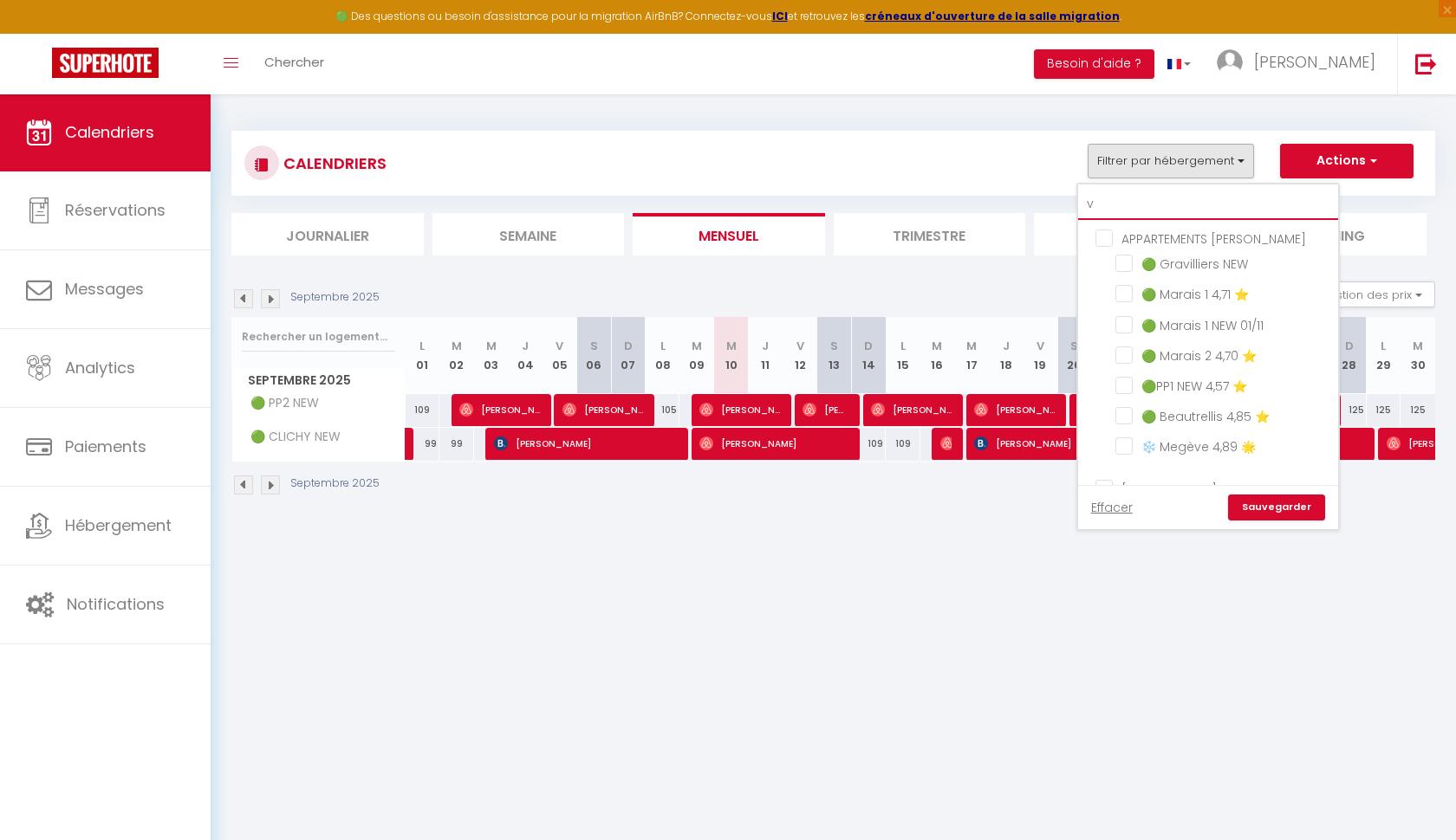
checkbox input "false"
type input "vi"
checkbox input "false"
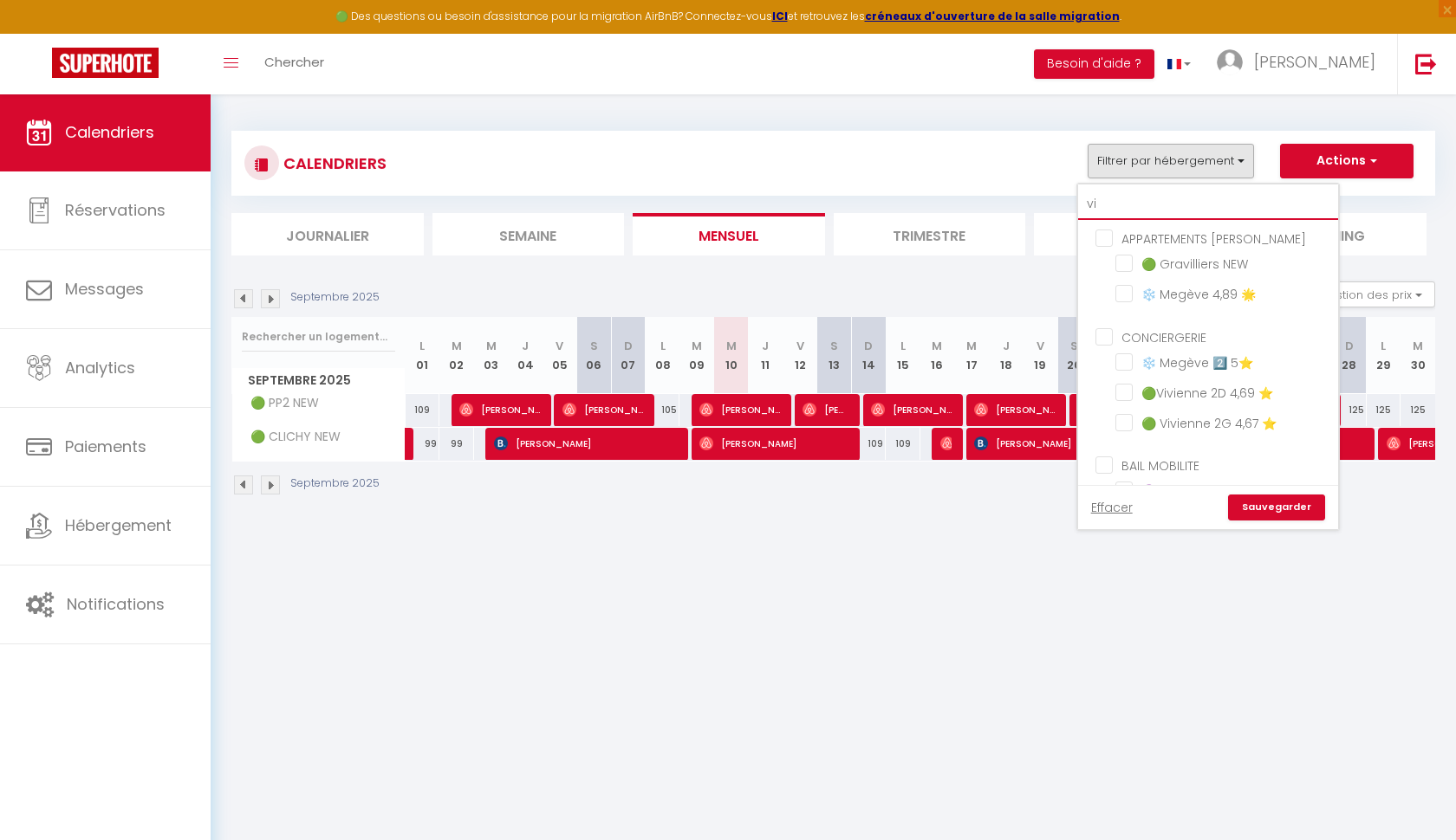
checkbox input "false"
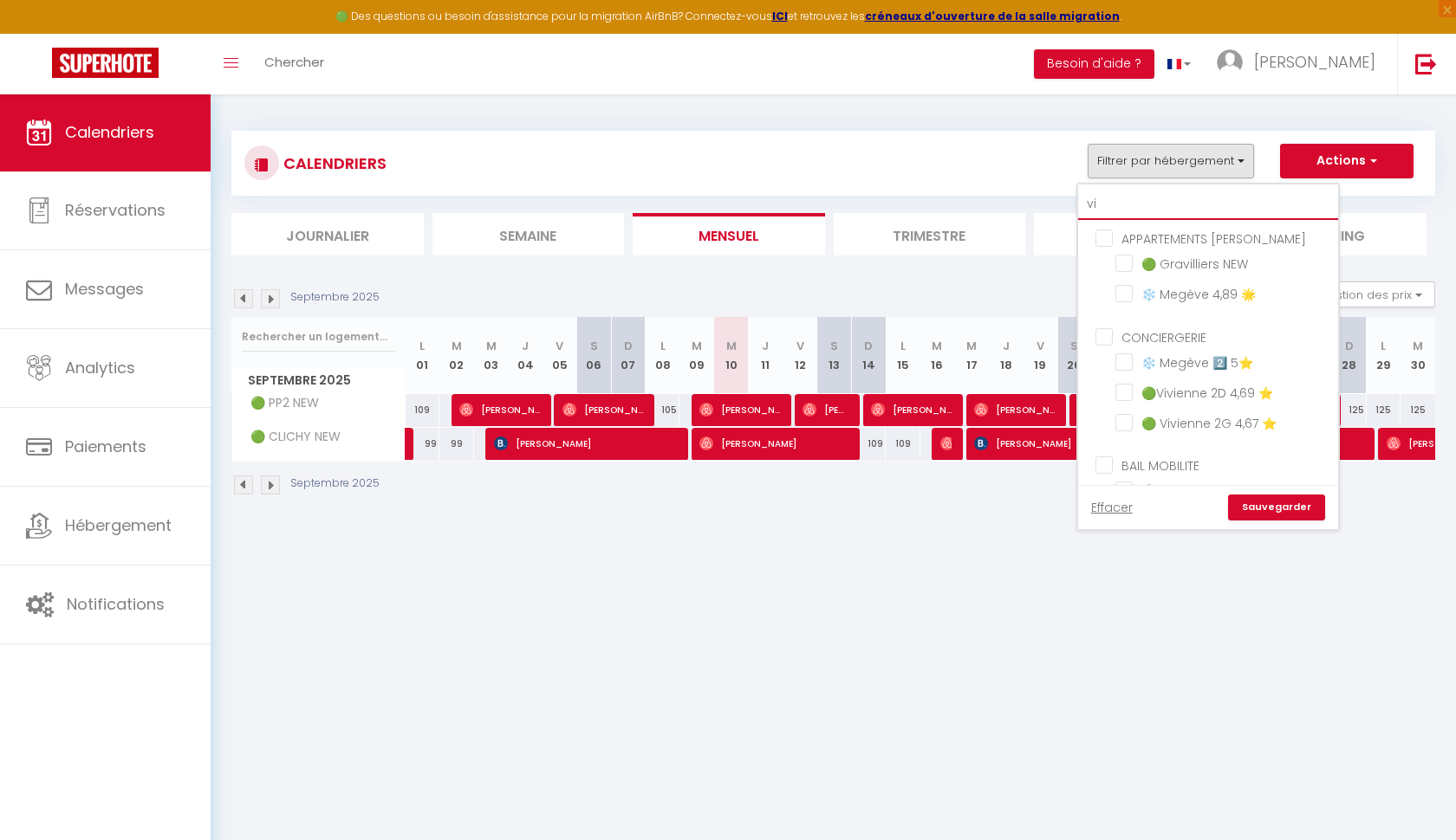
type input "vil"
checkbox input "false"
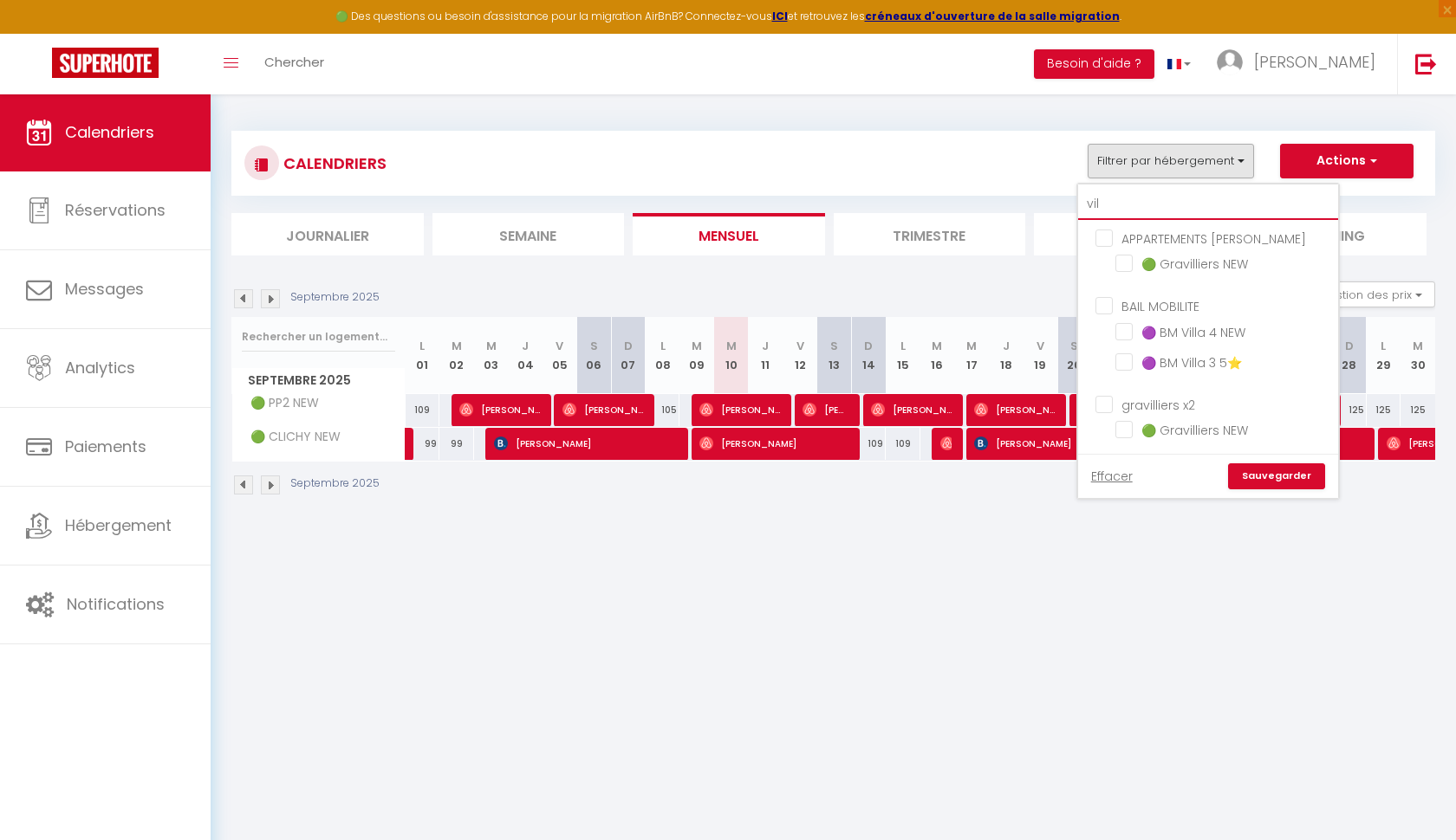
type input "vill"
checkbox input "false"
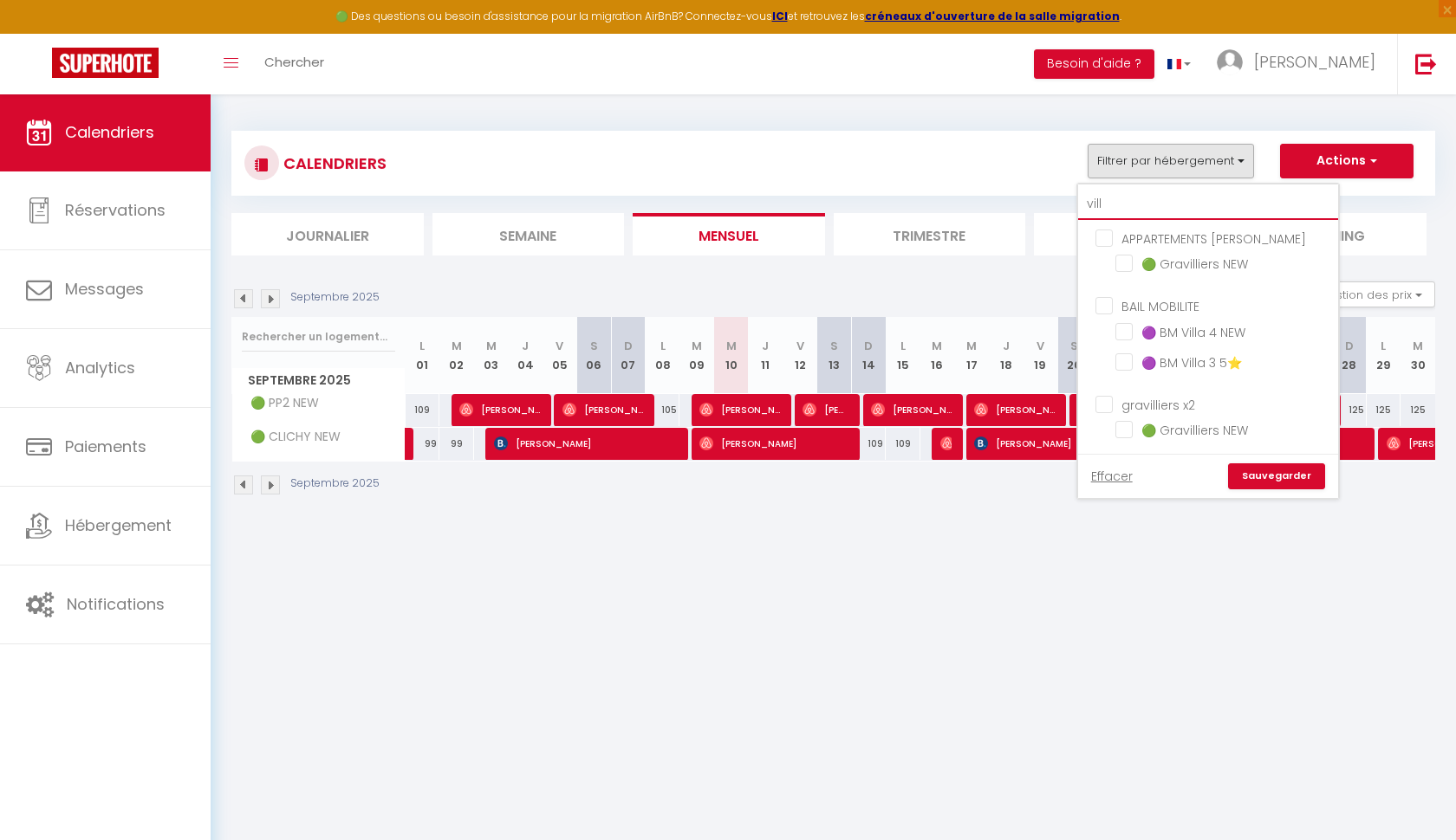
type input "villa"
checkbox input "false"
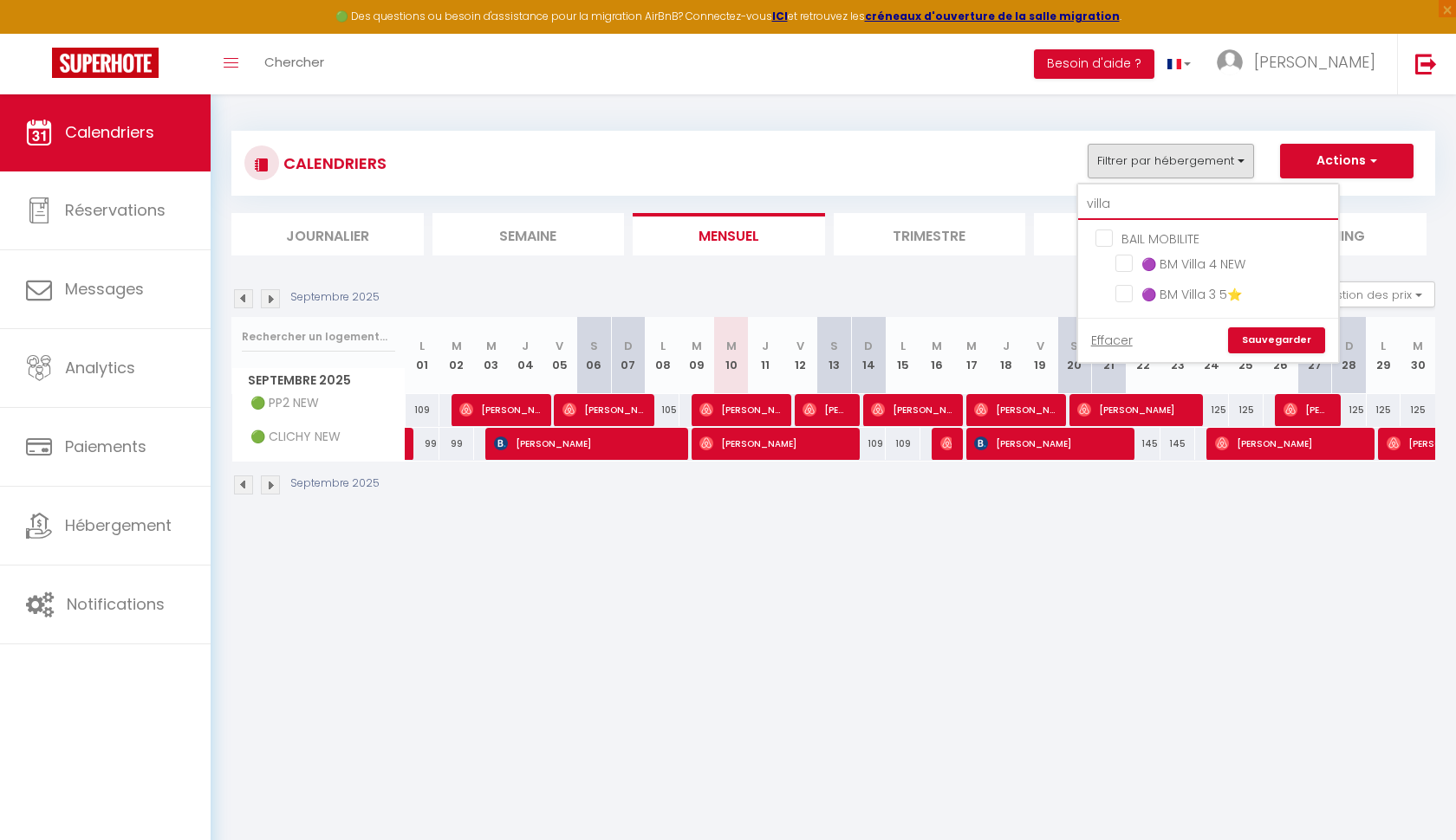
type input "villa"
click at [1104, 235] on input "BAIL MOBILITE" at bounding box center [1225, 237] width 260 height 17
checkbox input "true"
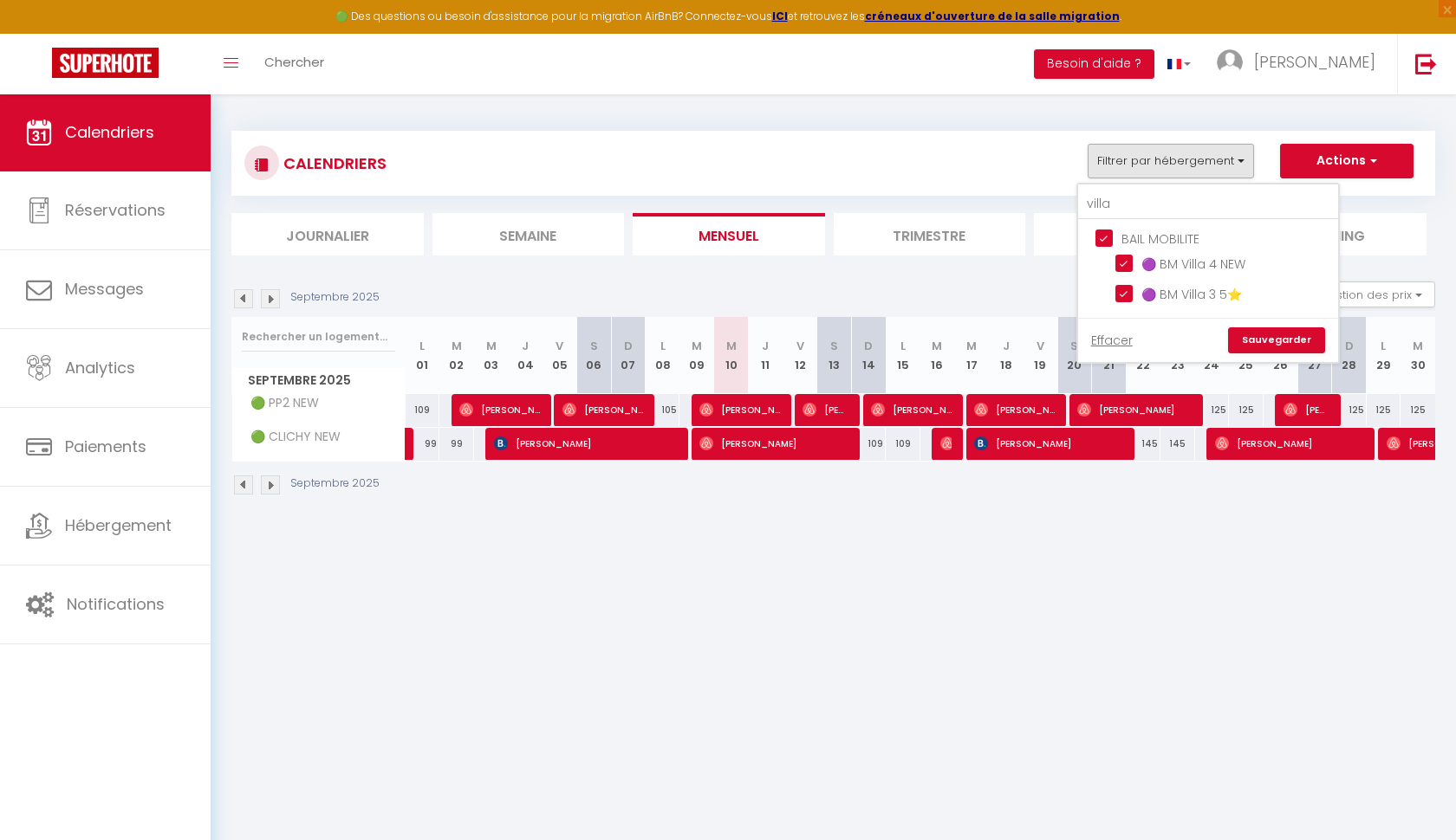
click at [1255, 332] on link "Sauvegarder" at bounding box center [1277, 340] width 97 height 26
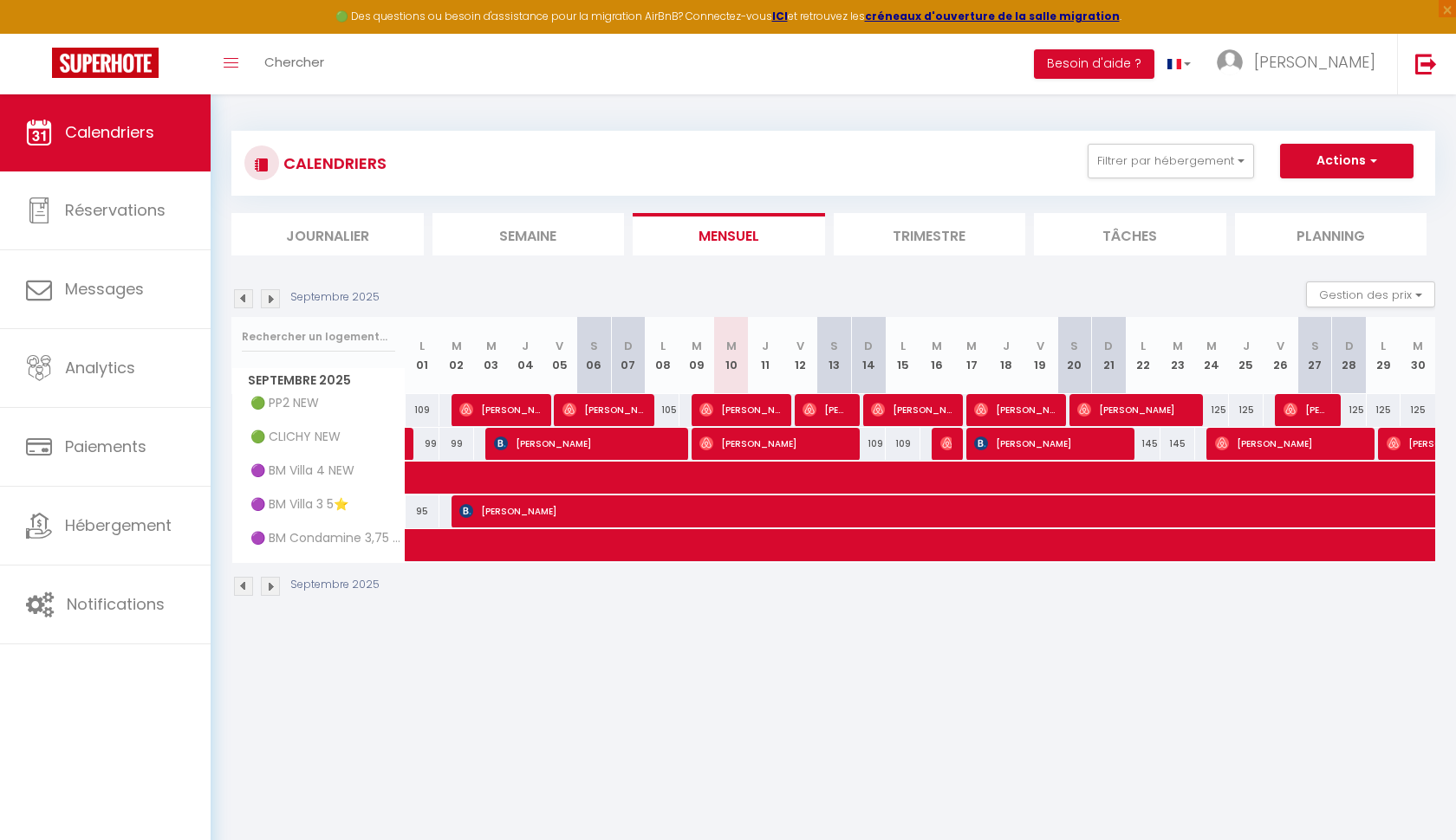
click at [269, 293] on img at bounding box center [270, 299] width 19 height 19
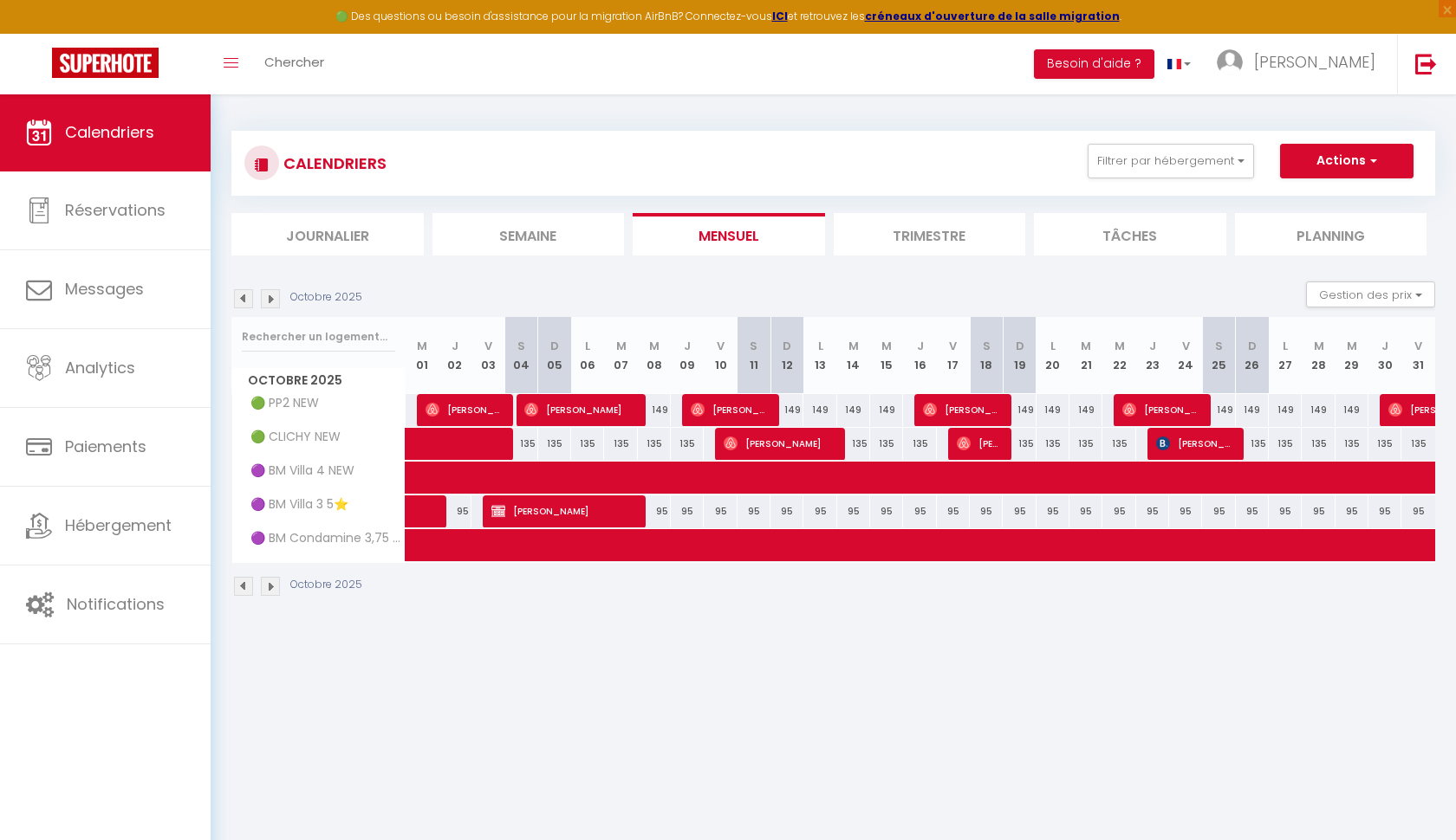
click at [497, 514] on img at bounding box center [498, 511] width 14 height 14
select select "OK"
select select "KO"
select select "0"
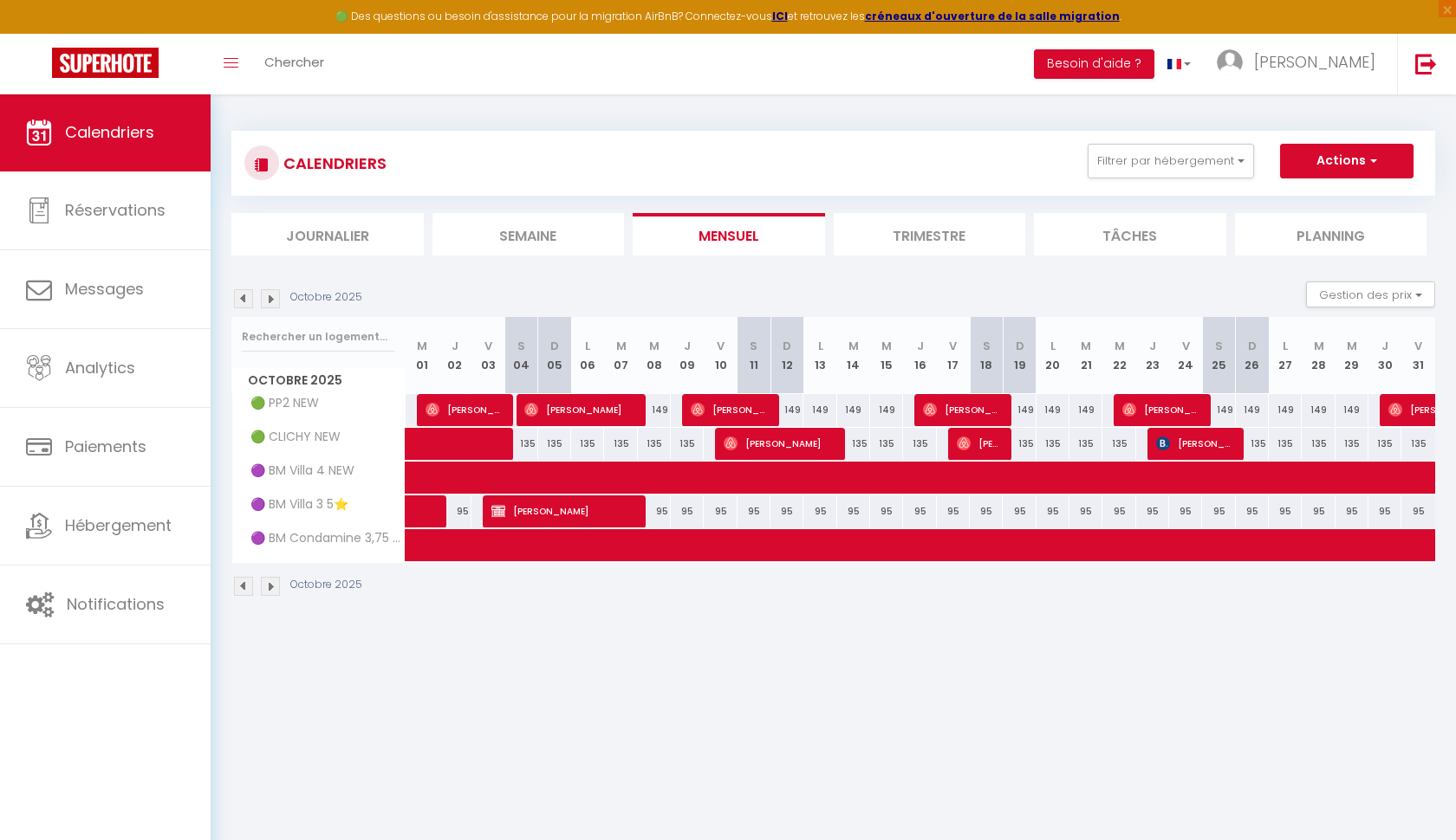
select select "1"
select select
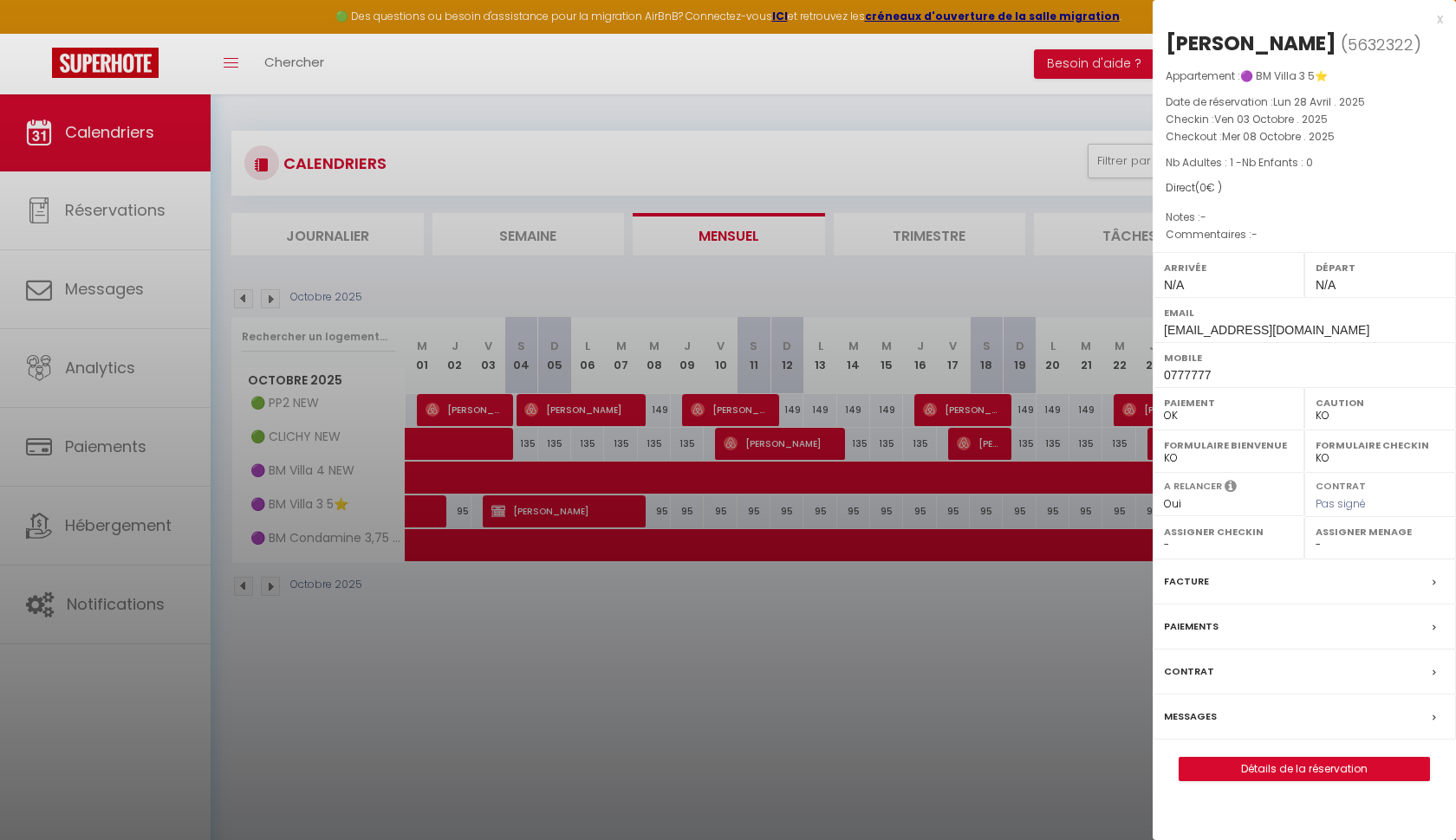
click at [809, 157] on div at bounding box center [728, 420] width 1456 height 840
